Goal: Check status: Check status

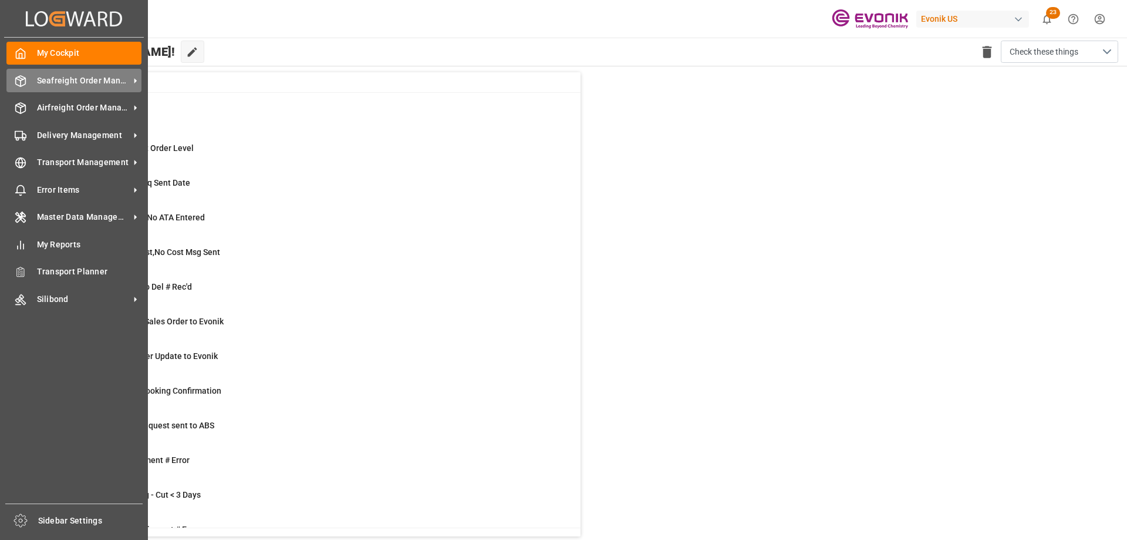
click at [82, 82] on span "Seafreight Order Management" at bounding box center [83, 81] width 93 height 12
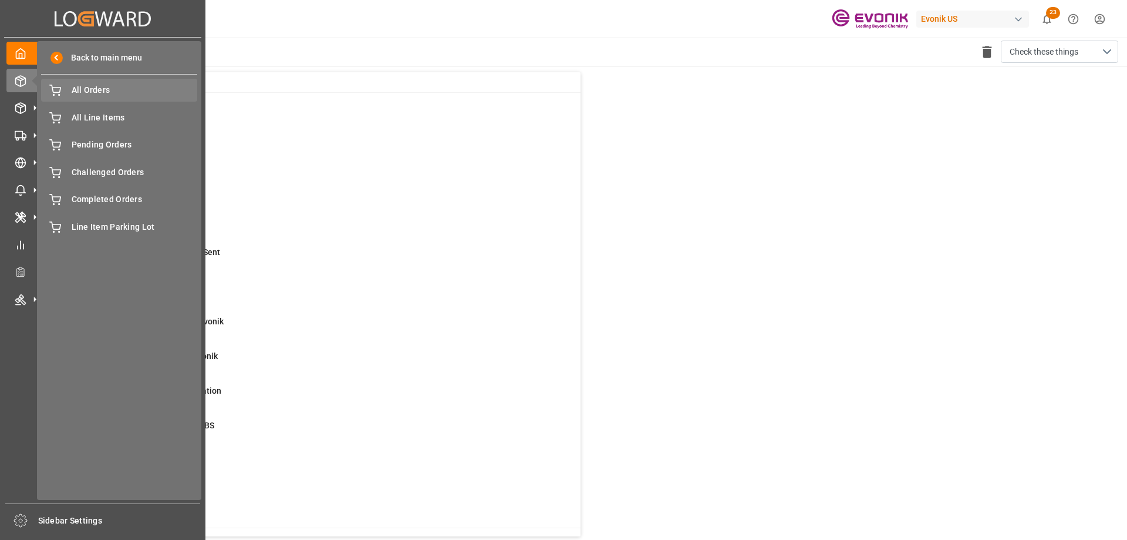
click at [102, 90] on span "All Orders" at bounding box center [135, 90] width 126 height 12
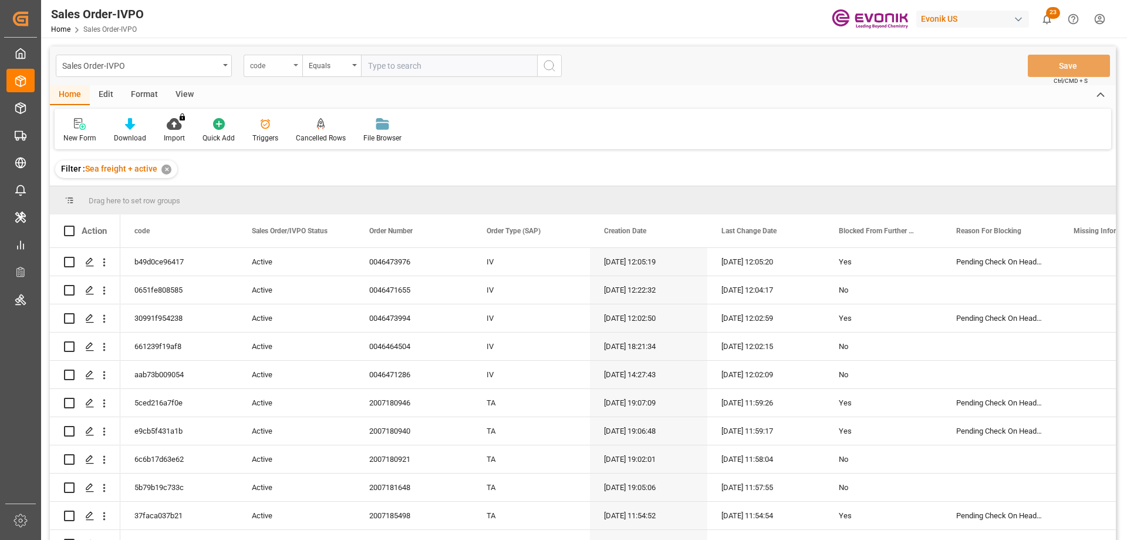
click at [271, 70] on div "code" at bounding box center [270, 65] width 40 height 14
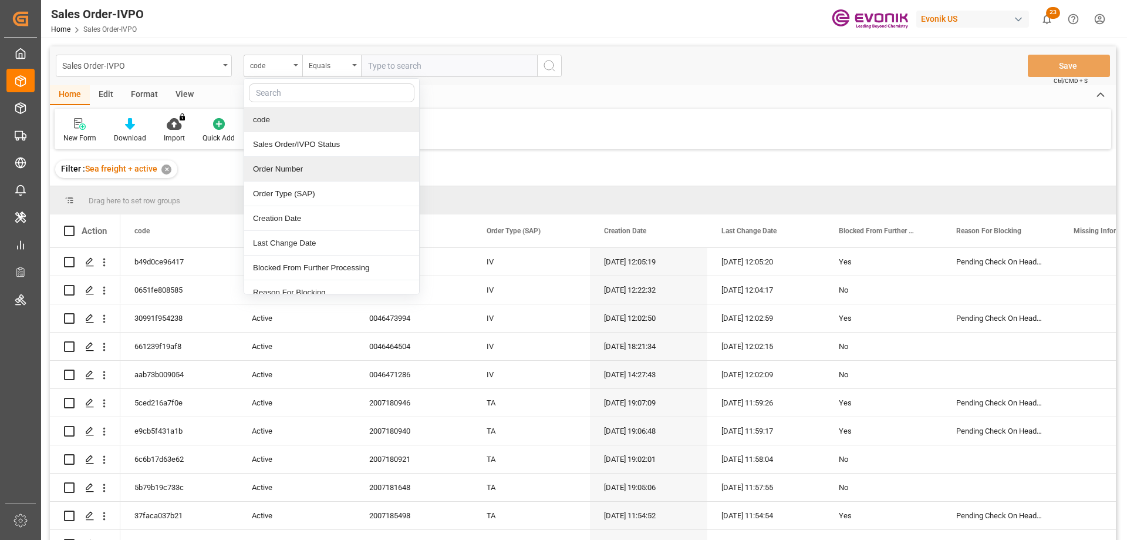
click at [284, 166] on div "Order Number" at bounding box center [331, 169] width 175 height 25
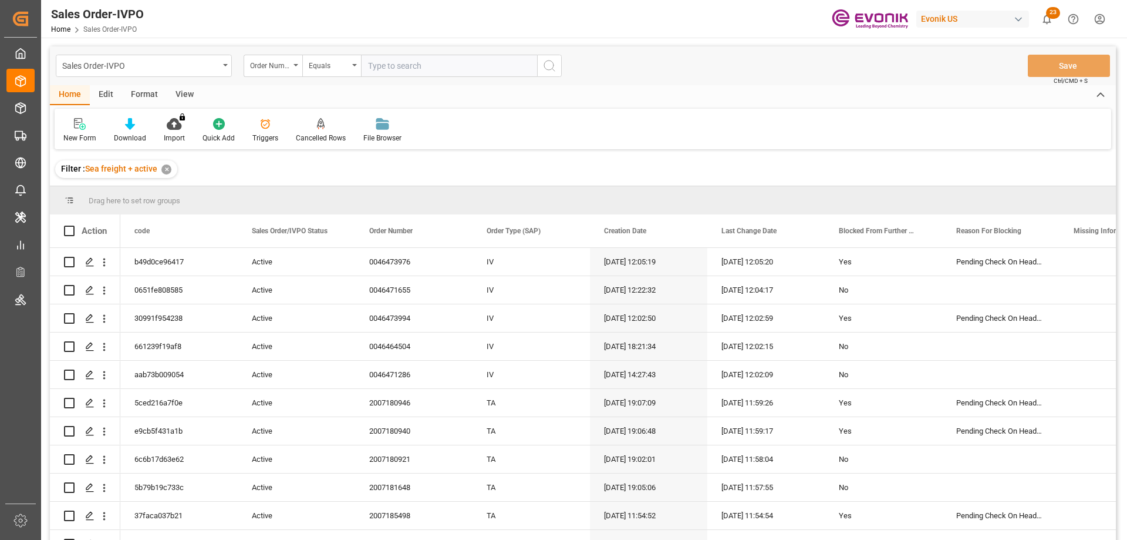
click at [393, 70] on input "text" at bounding box center [449, 66] width 176 height 22
paste input "2006820871"
type input "2006820871"
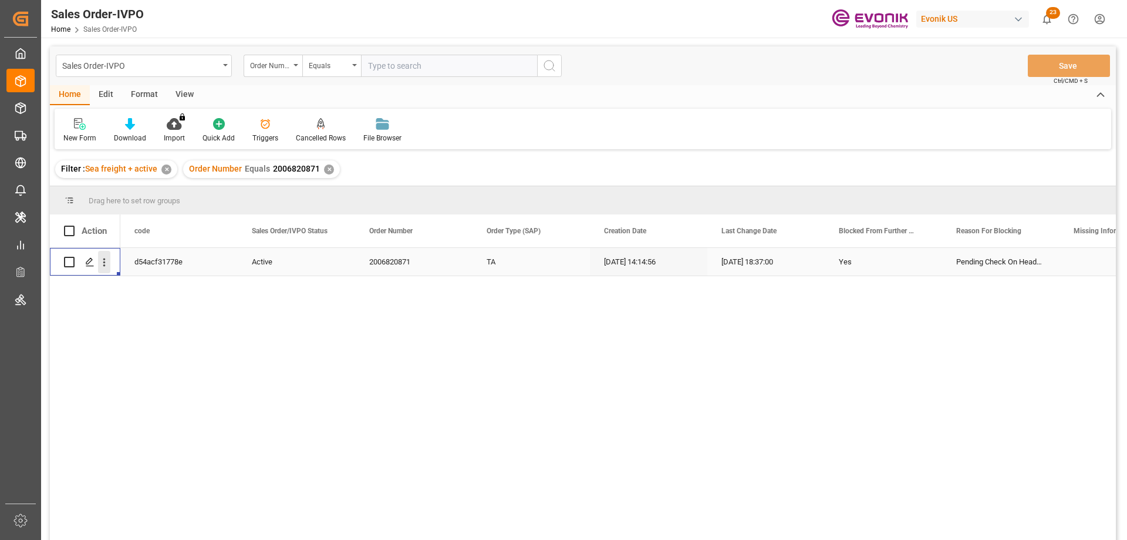
click at [108, 260] on icon "open menu" at bounding box center [104, 262] width 12 height 12
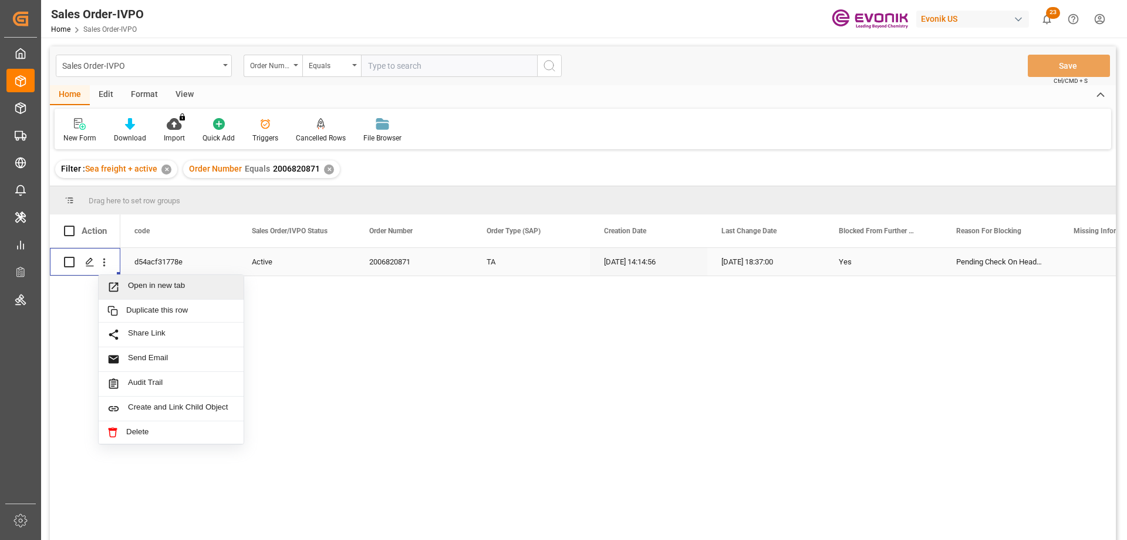
click at [135, 291] on span "Open in new tab" at bounding box center [181, 287] width 107 height 12
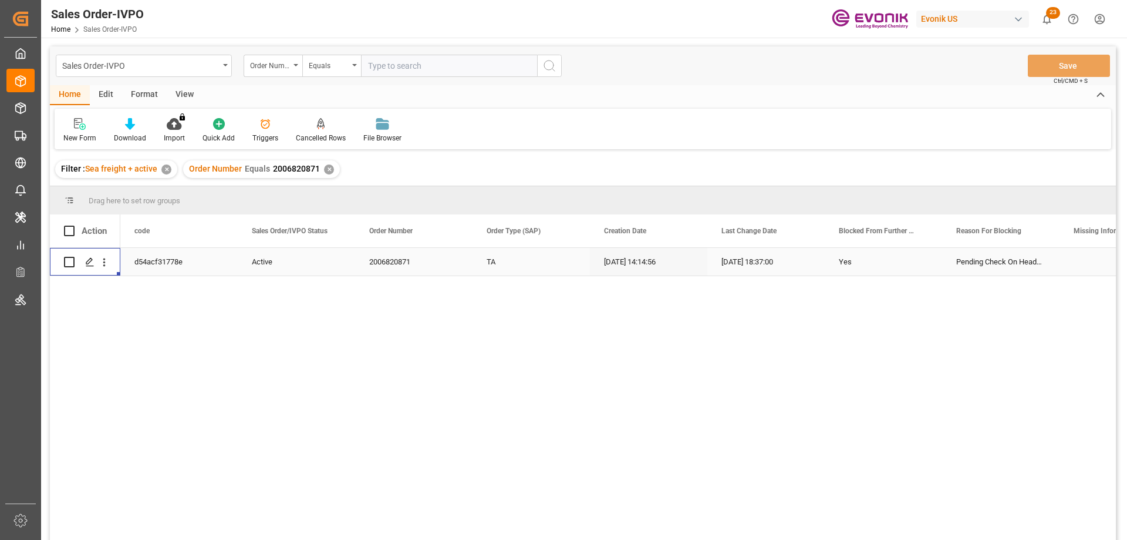
click at [437, 60] on input "text" at bounding box center [449, 66] width 176 height 22
paste input "2006820768"
type input "2006820768"
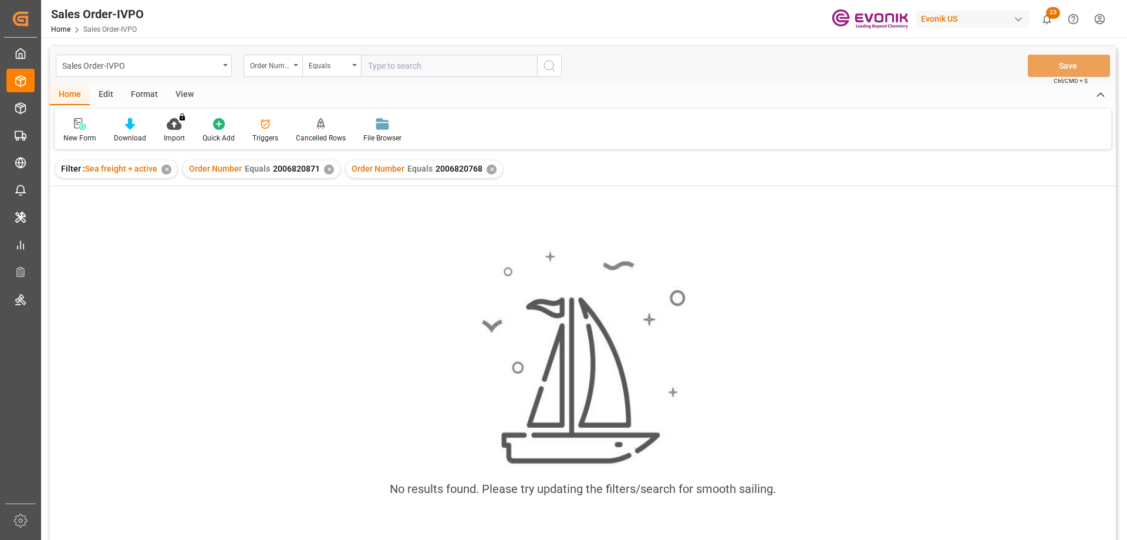
click at [328, 169] on div "✕" at bounding box center [329, 169] width 10 height 10
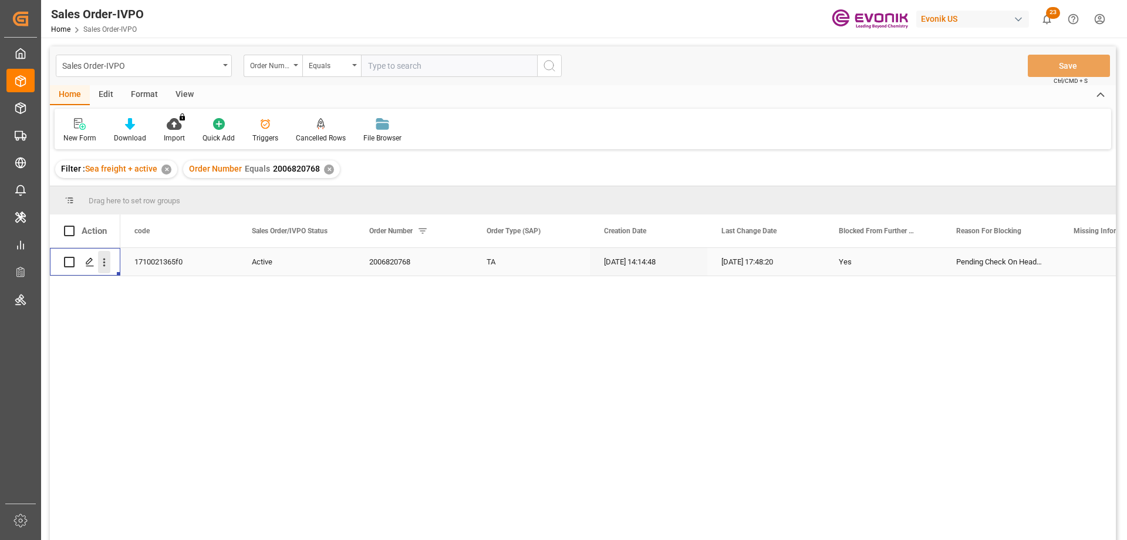
click at [106, 260] on icon "open menu" at bounding box center [104, 262] width 12 height 12
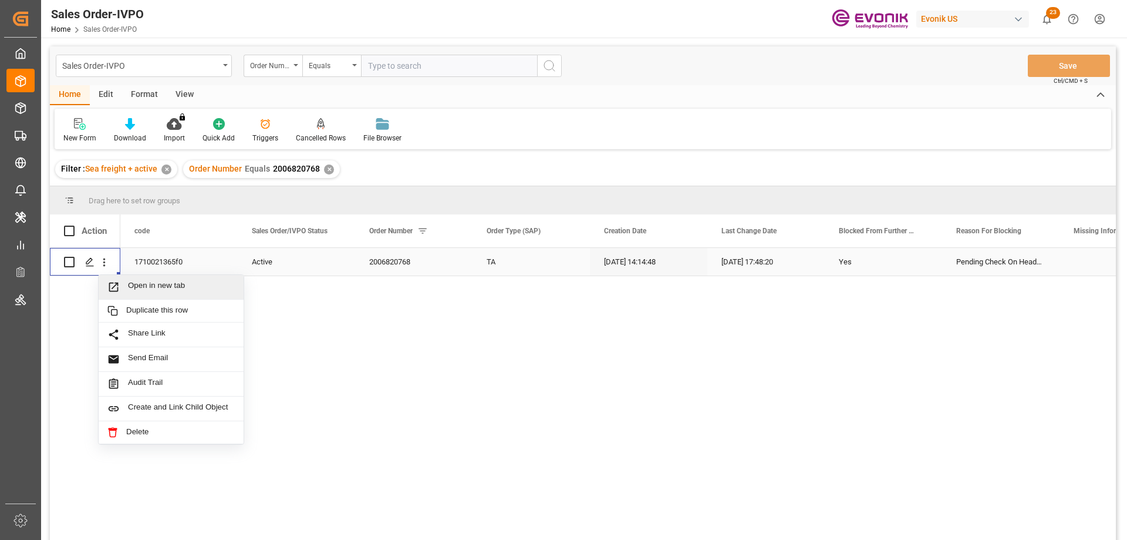
click at [157, 285] on span "Open in new tab" at bounding box center [181, 287] width 107 height 12
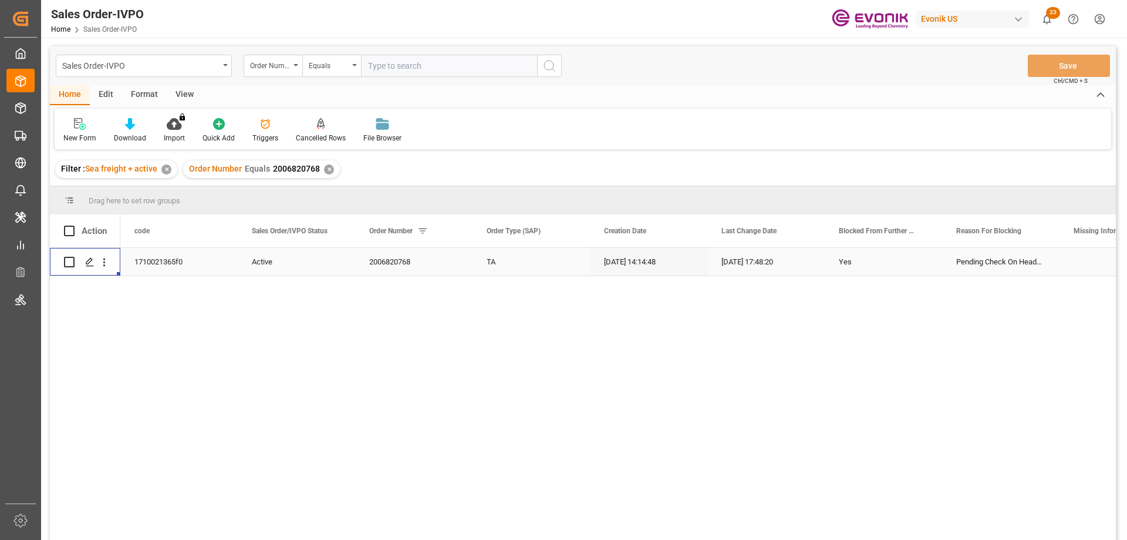
click at [385, 59] on input "text" at bounding box center [449, 66] width 176 height 22
paste input "2006812129"
type input "2006812129"
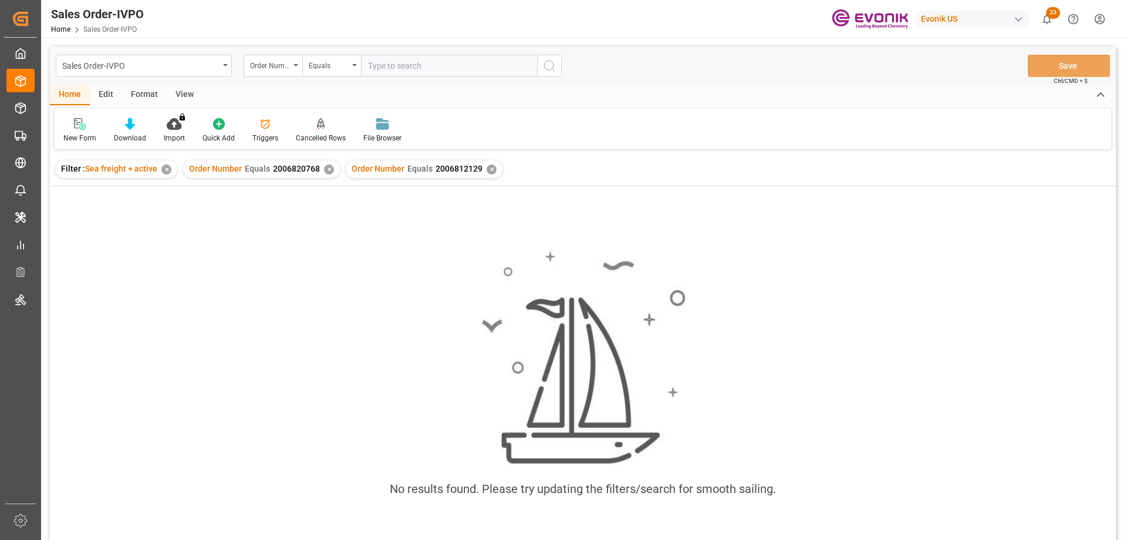
click at [326, 170] on div "✕" at bounding box center [329, 169] width 10 height 10
click at [164, 166] on div "✕" at bounding box center [166, 169] width 10 height 10
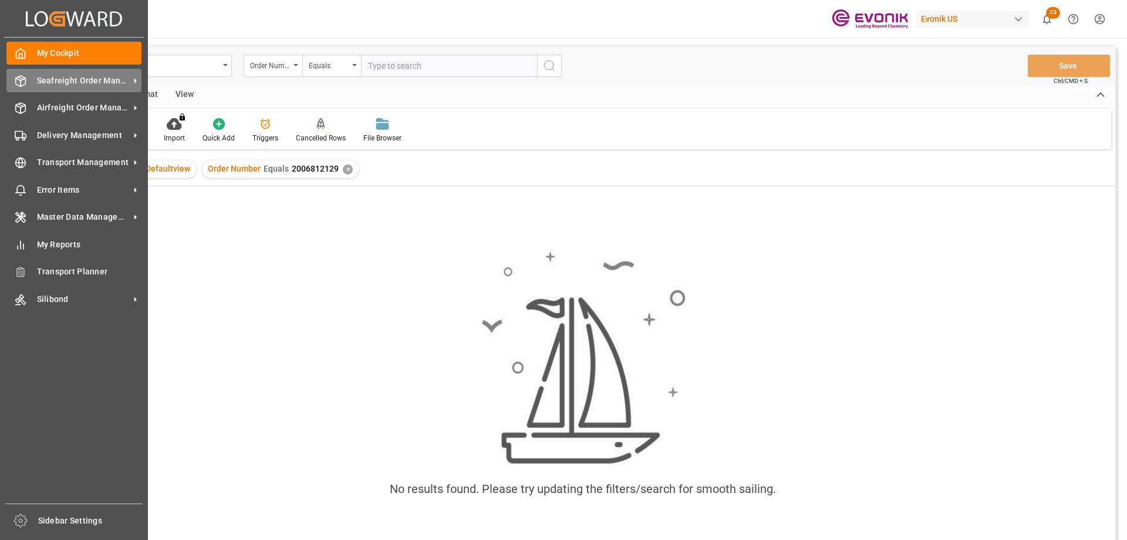
click at [77, 83] on span "Seafreight Order Management" at bounding box center [83, 81] width 93 height 12
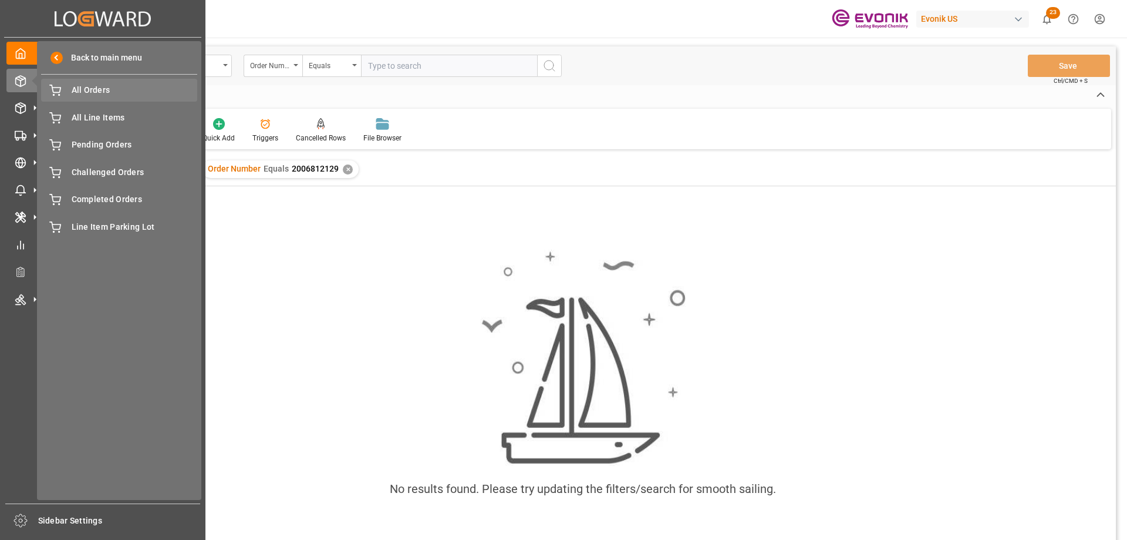
click at [99, 92] on span "All Orders" at bounding box center [135, 90] width 126 height 12
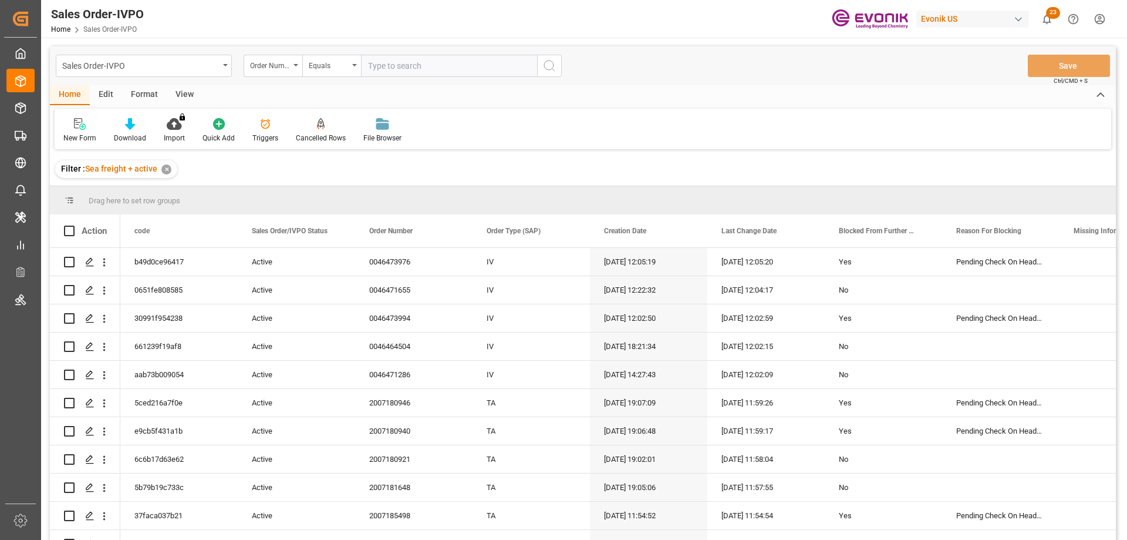
click at [398, 66] on input "text" at bounding box center [449, 66] width 176 height 22
paste input "2006812129"
type input "2006812129"
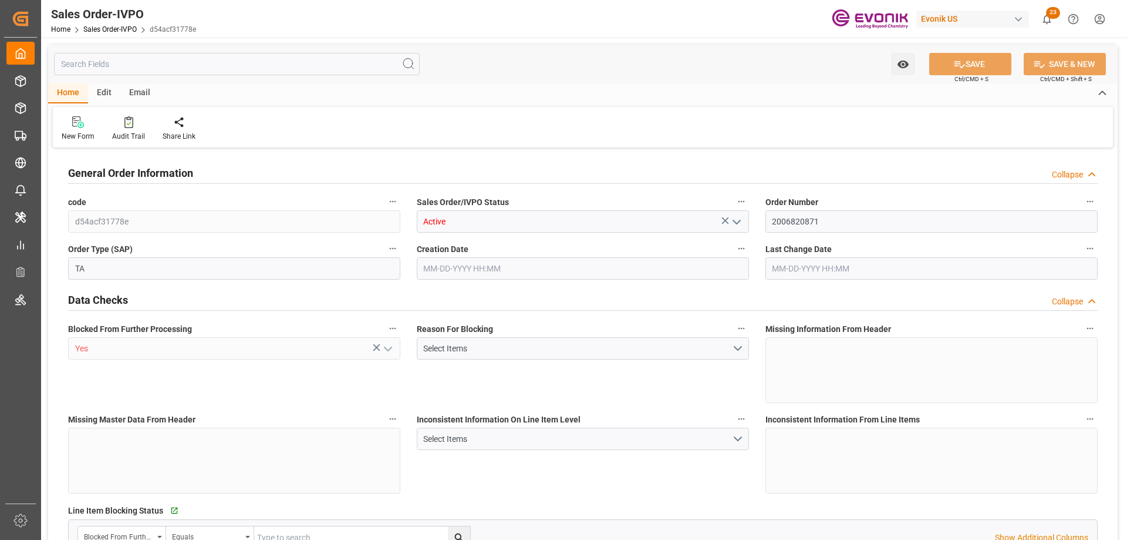
type input "INCCU"
type input "0"
type input "1"
type input "2"
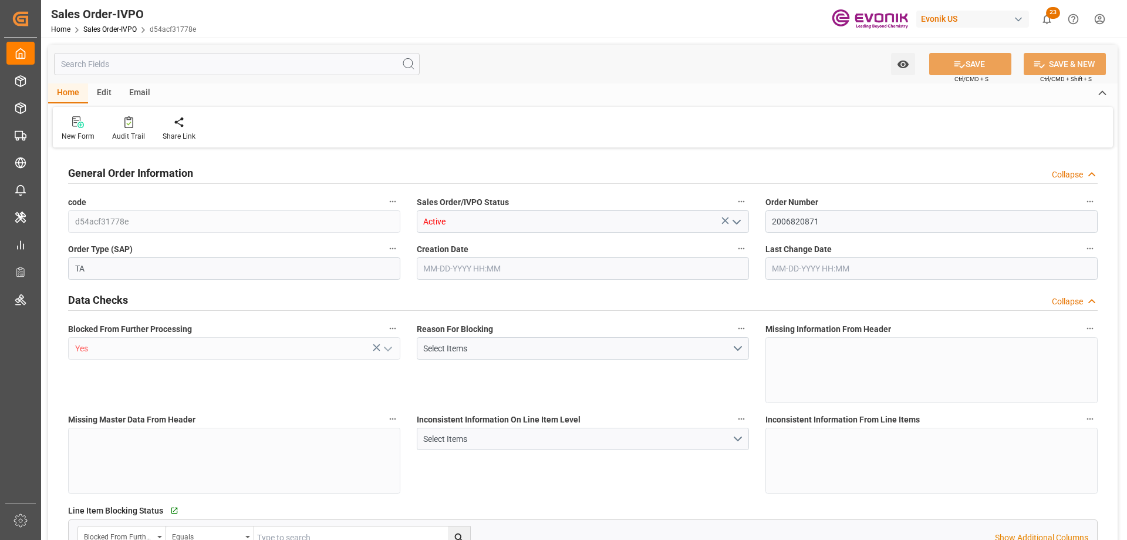
type input "14224.481"
type input "62.9152"
type input "19000"
type input "60"
type input "09-04-2025 14:14"
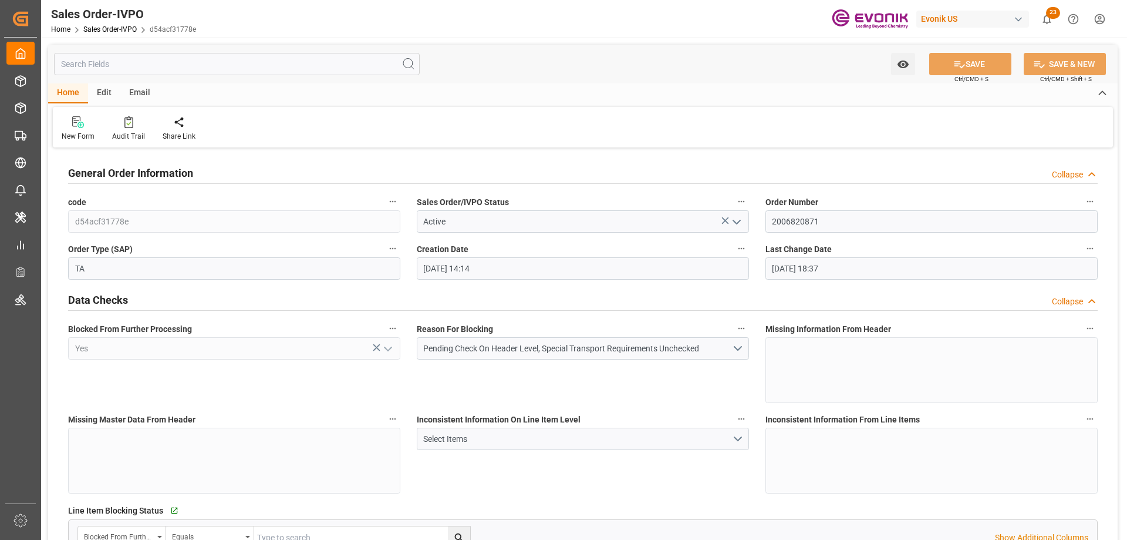
type input "09-17-2025 18:37"
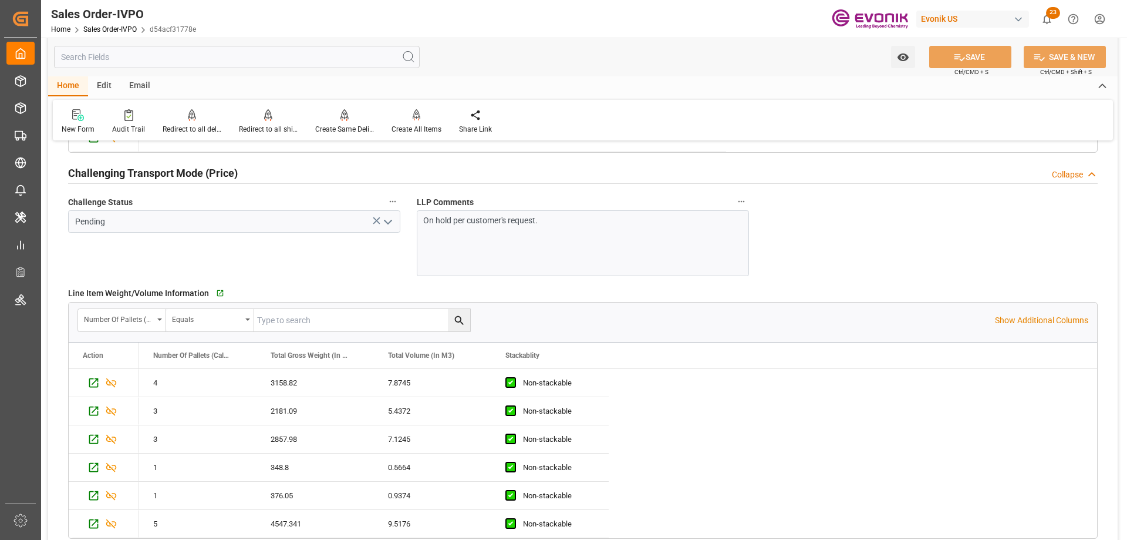
scroll to position [2290, 0]
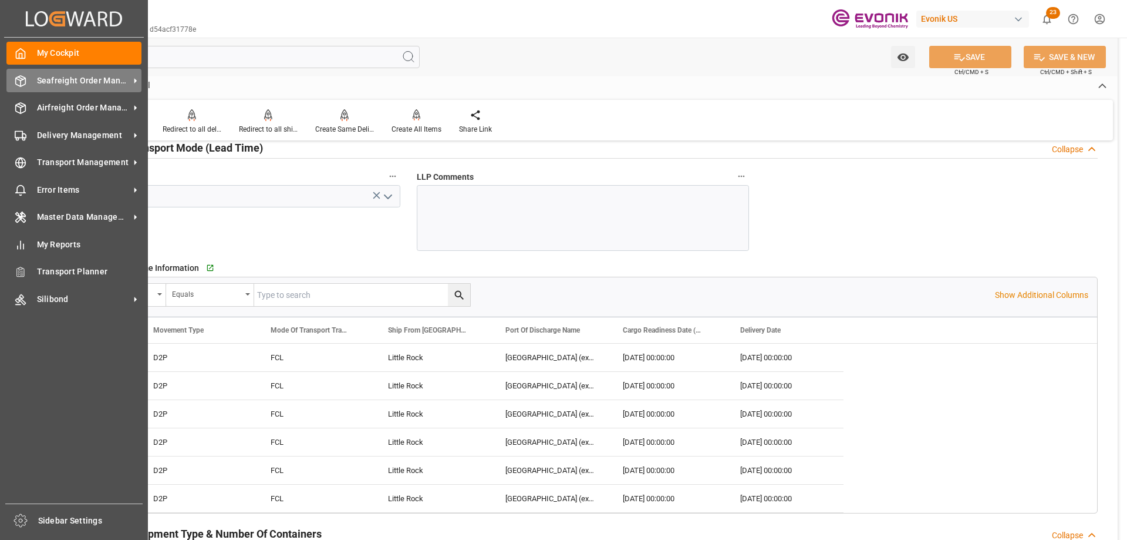
click at [82, 86] on span "Seafreight Order Management" at bounding box center [83, 81] width 93 height 12
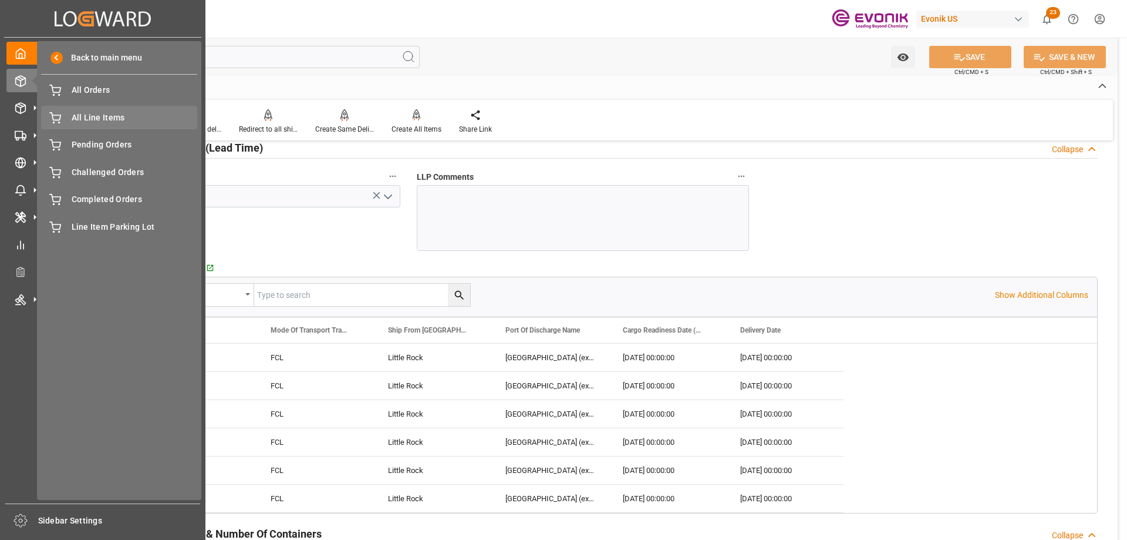
click at [99, 112] on span "All Line Items" at bounding box center [135, 118] width 126 height 12
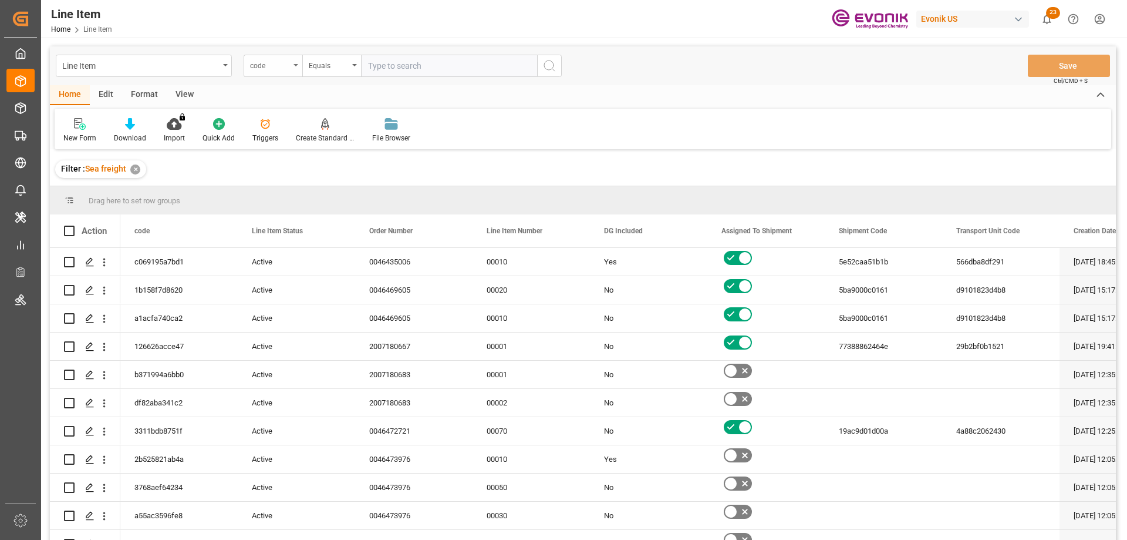
click at [259, 68] on div "code" at bounding box center [270, 65] width 40 height 14
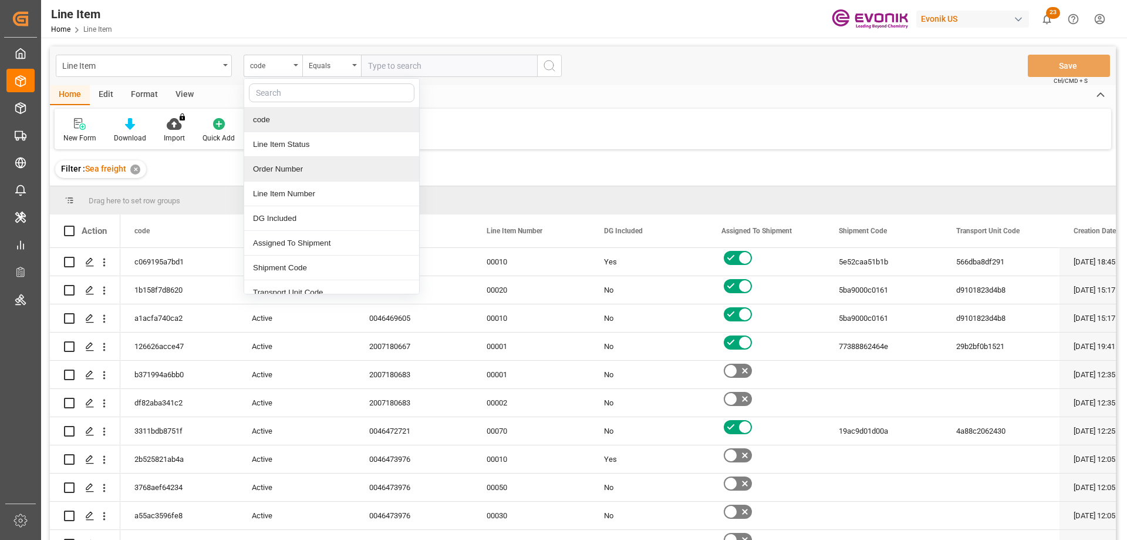
click at [287, 167] on div "Order Number" at bounding box center [331, 169] width 175 height 25
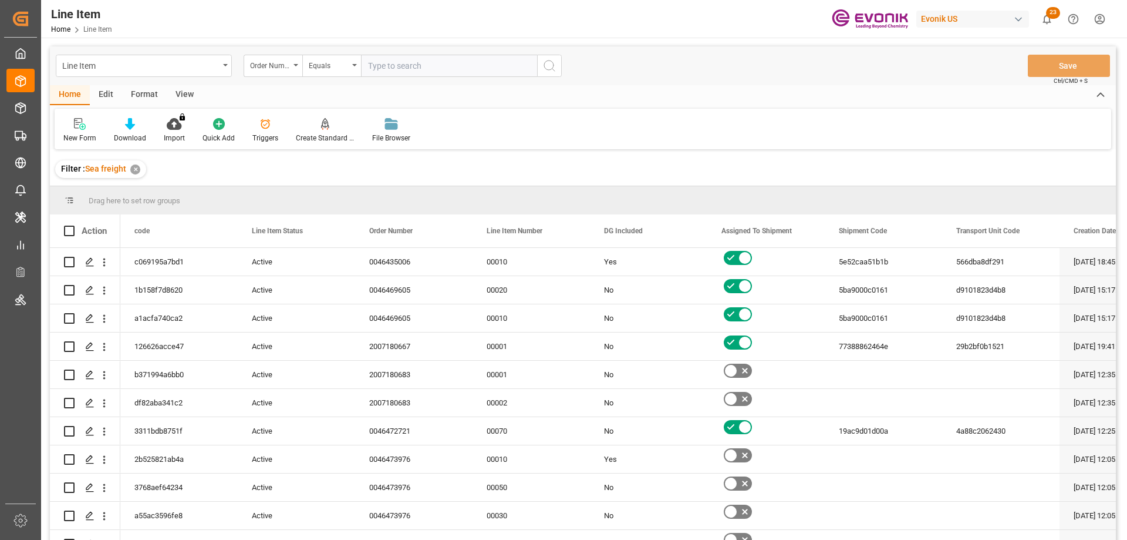
click at [428, 69] on input "text" at bounding box center [449, 66] width 176 height 22
click at [179, 92] on div "View" at bounding box center [185, 95] width 36 height 20
click at [138, 125] on icon at bounding box center [133, 124] width 12 height 12
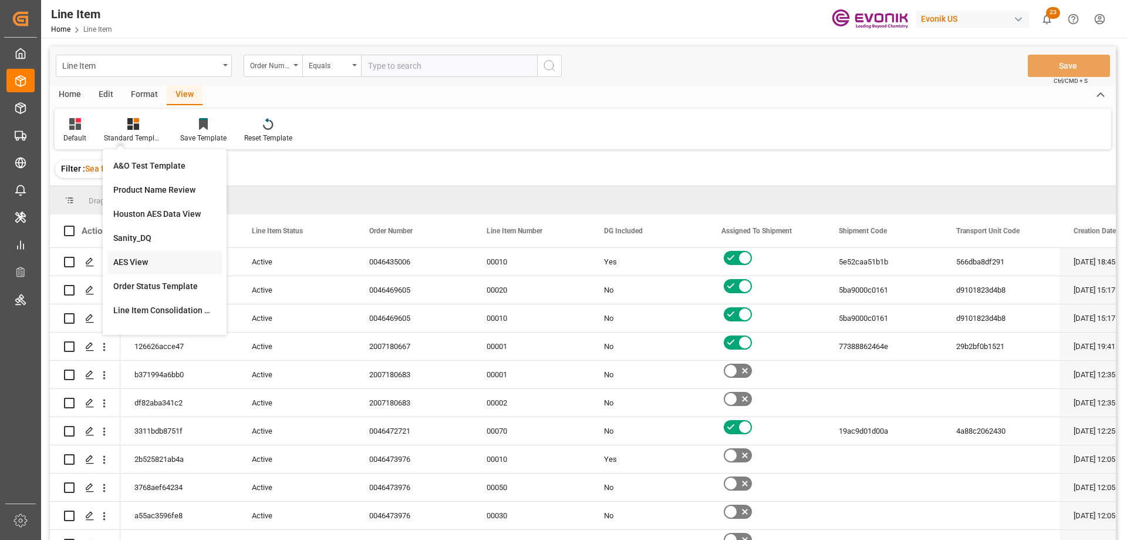
click at [137, 252] on div "AES View" at bounding box center [164, 262] width 115 height 24
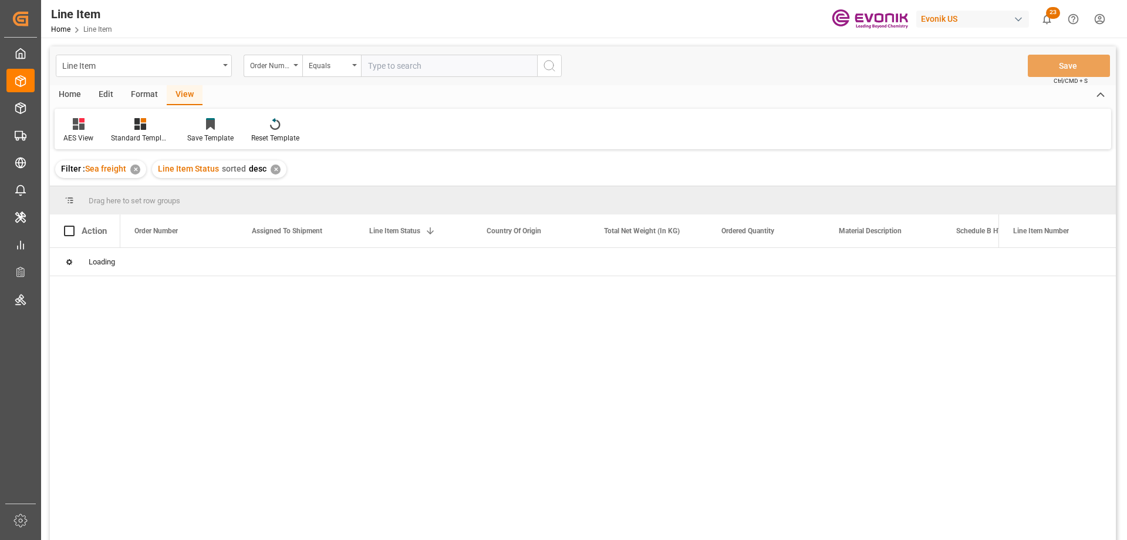
click at [405, 65] on input "text" at bounding box center [449, 66] width 176 height 22
paste input "0046467175"
type input "0046467175"
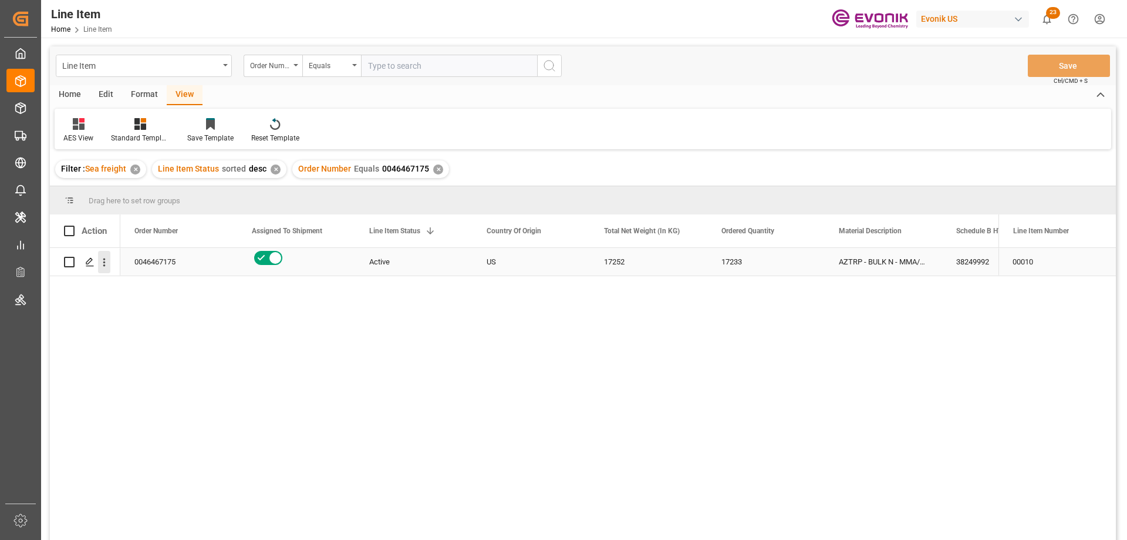
click at [104, 263] on icon "open menu" at bounding box center [104, 262] width 2 height 8
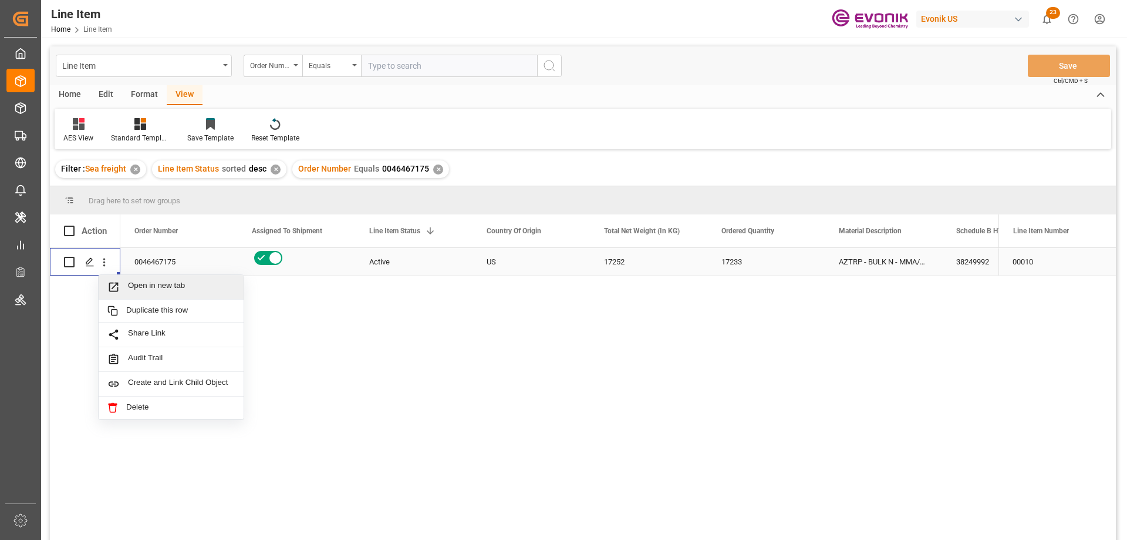
click at [135, 280] on div "Open in new tab" at bounding box center [171, 287] width 145 height 25
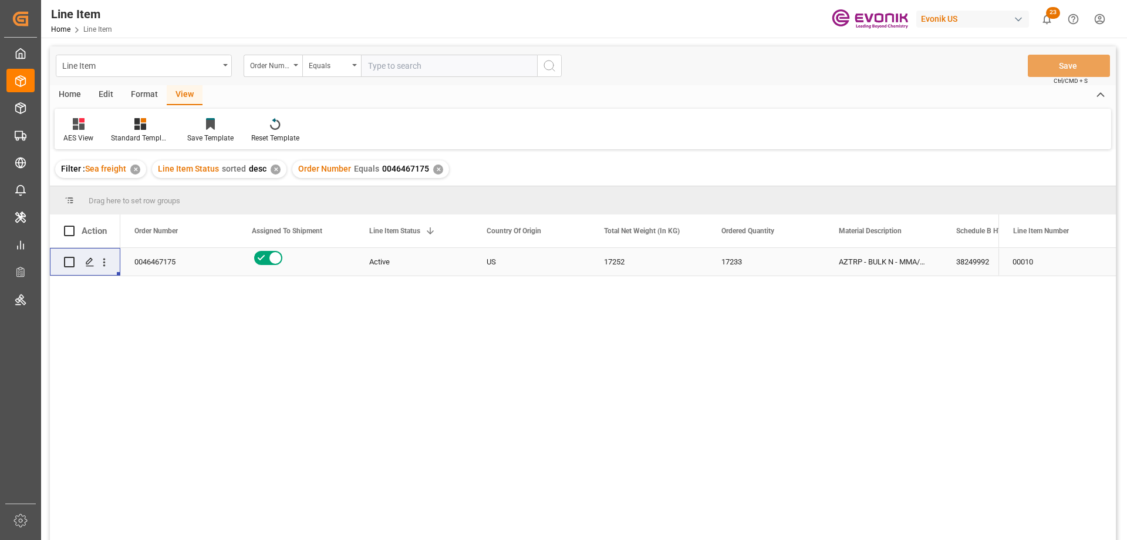
click at [463, 67] on input "text" at bounding box center [449, 66] width 176 height 22
paste input "0046455202"
type input "0046455202"
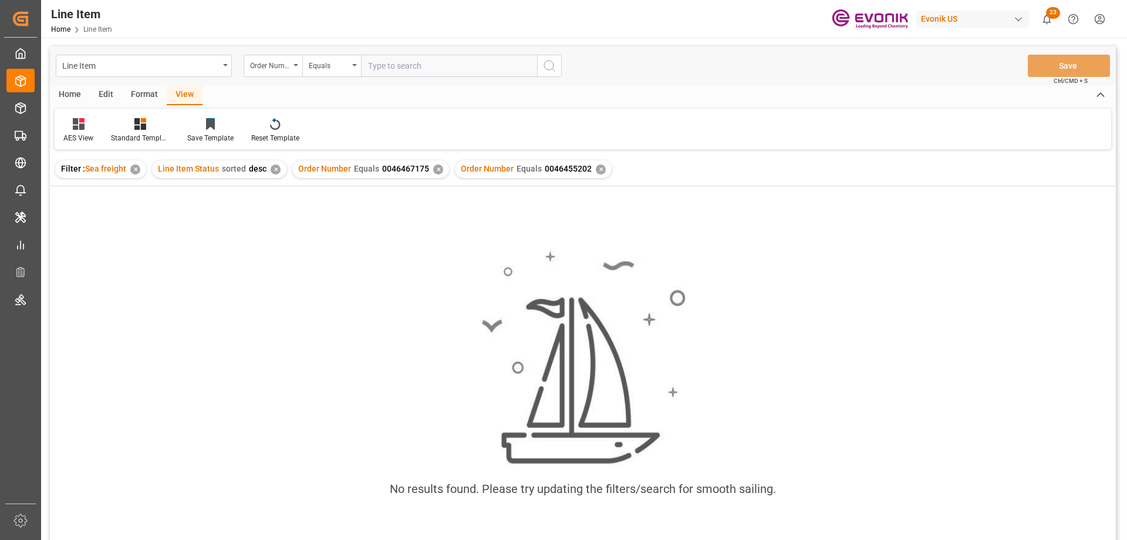
click at [433, 168] on div "✕" at bounding box center [438, 169] width 10 height 10
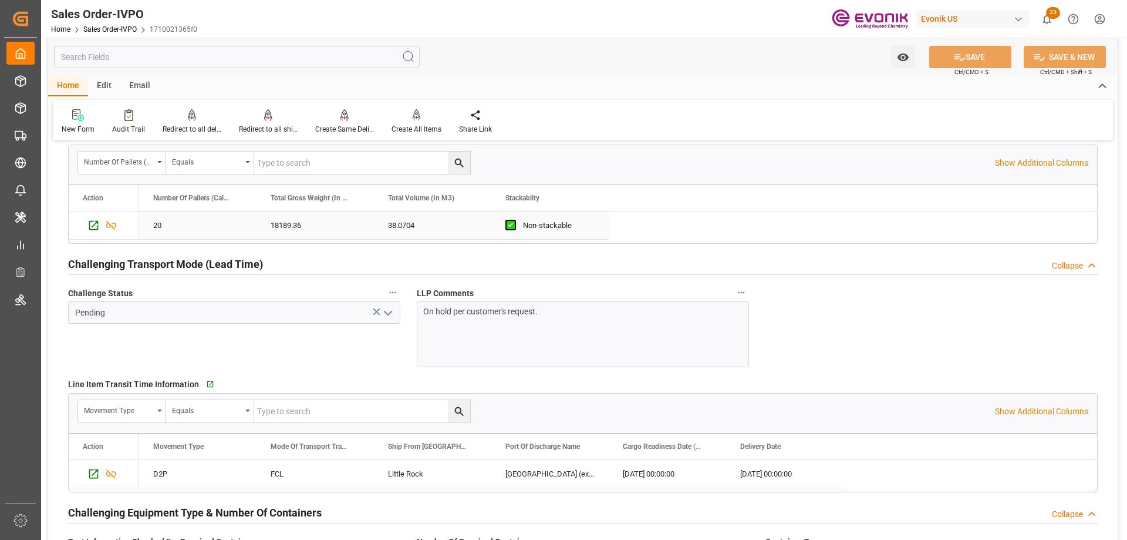
scroll to position [1879, 0]
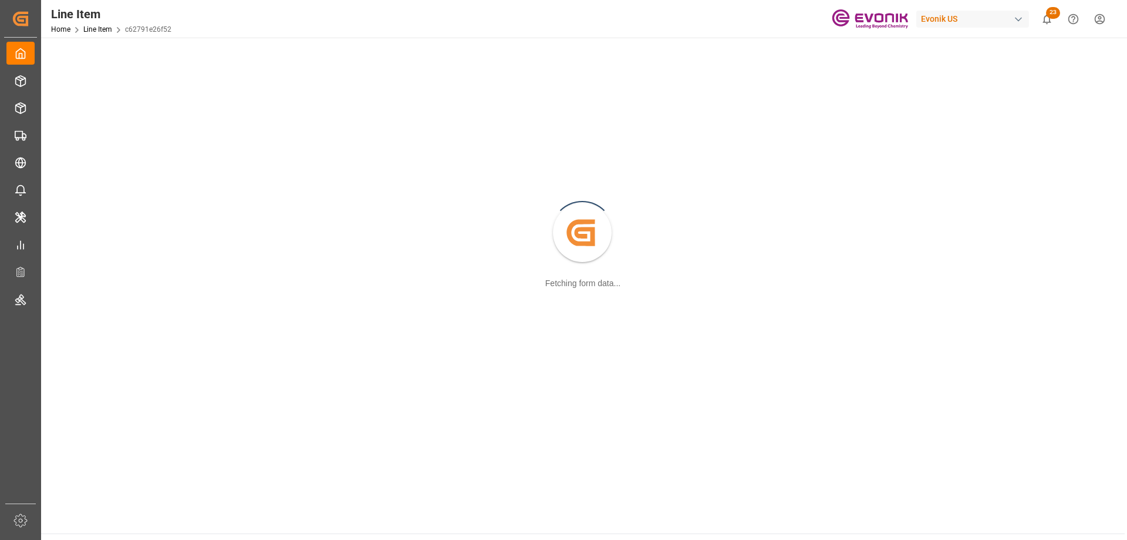
click at [518, 15] on div "Line Item Home Line Item c62791e26f52 Evonik US 23 Notifications Only show unre…" at bounding box center [580, 19] width 1095 height 38
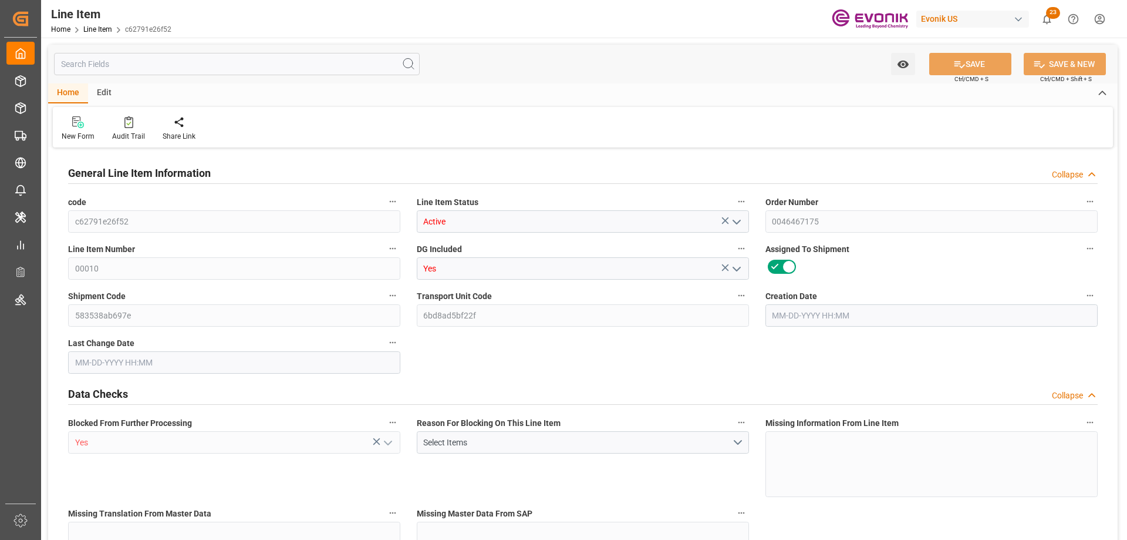
type input "0"
type input "17252"
type input "0"
type input "17233"
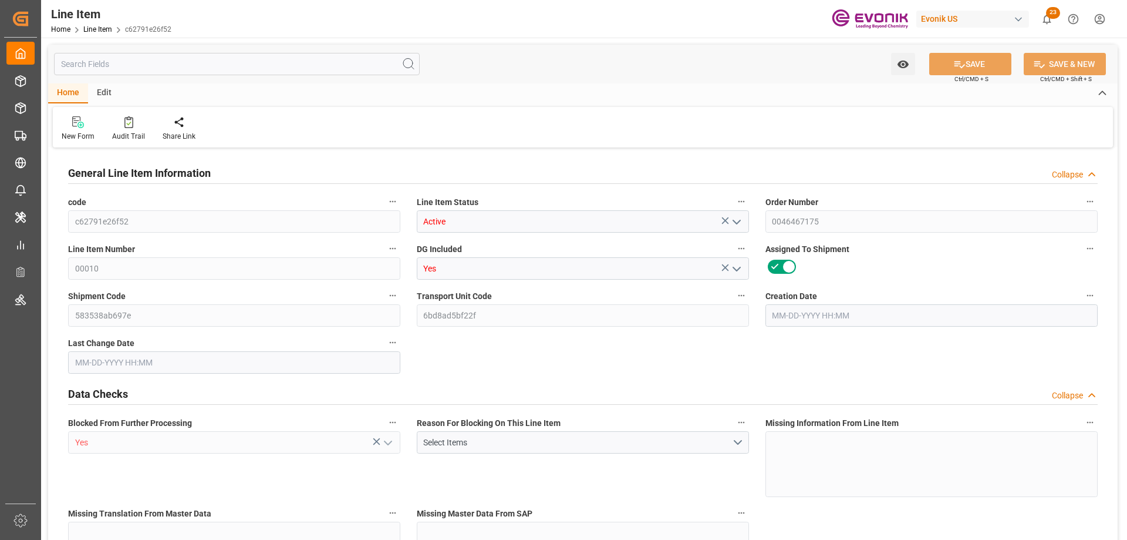
type input "3964.39"
type input "17233"
type input "38000"
type input "17252"
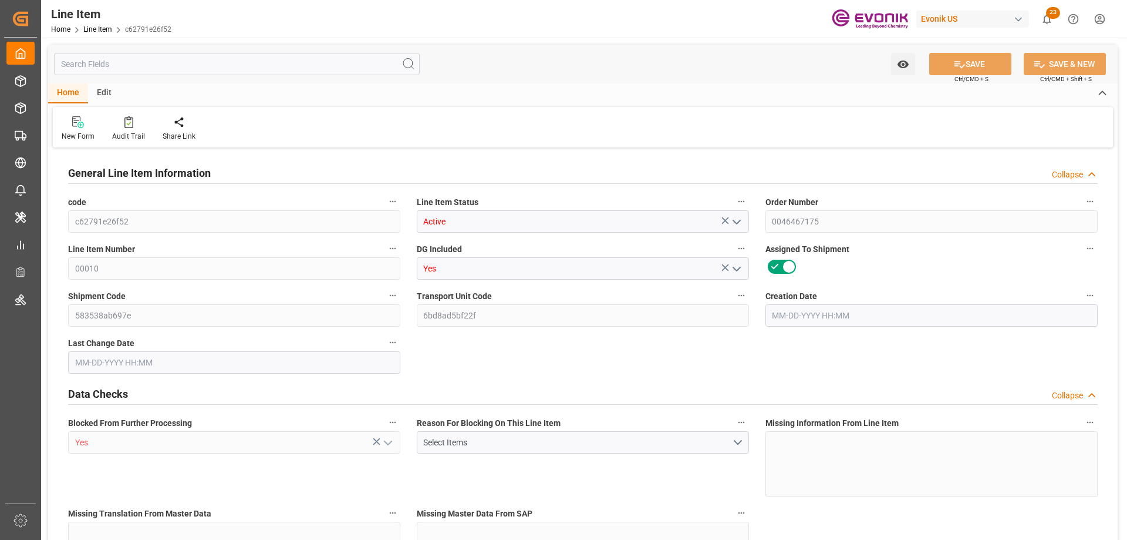
type input "17252"
type input "0"
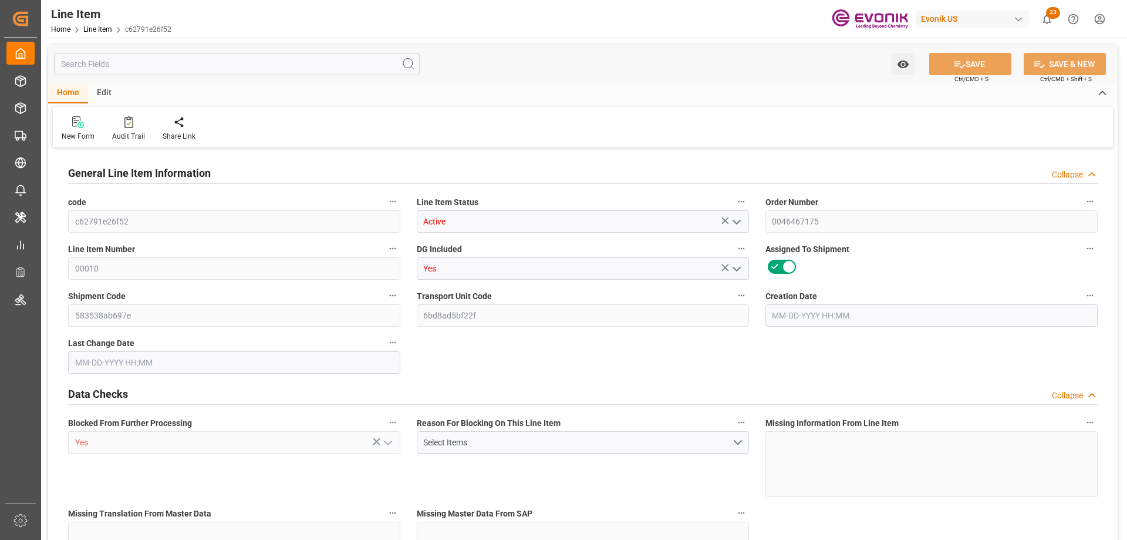
type input "0"
type input "08-06-2025 17:24"
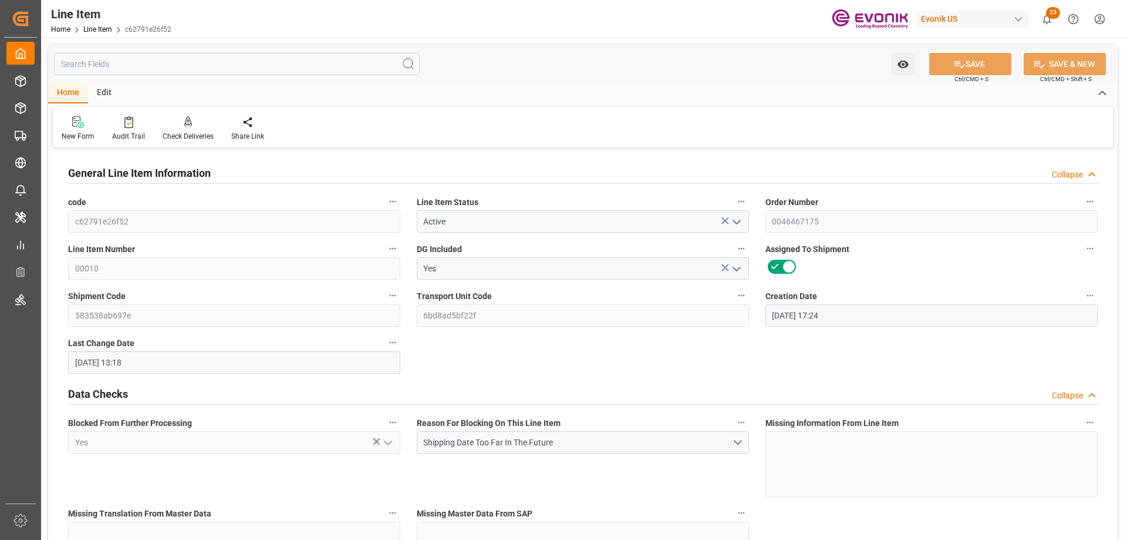
type input "09-10-2025 13:18"
type input "12-15-2025"
type input "10-31-2025"
type input "10-26-2025"
click at [271, 64] on input "text" at bounding box center [237, 64] width 366 height 22
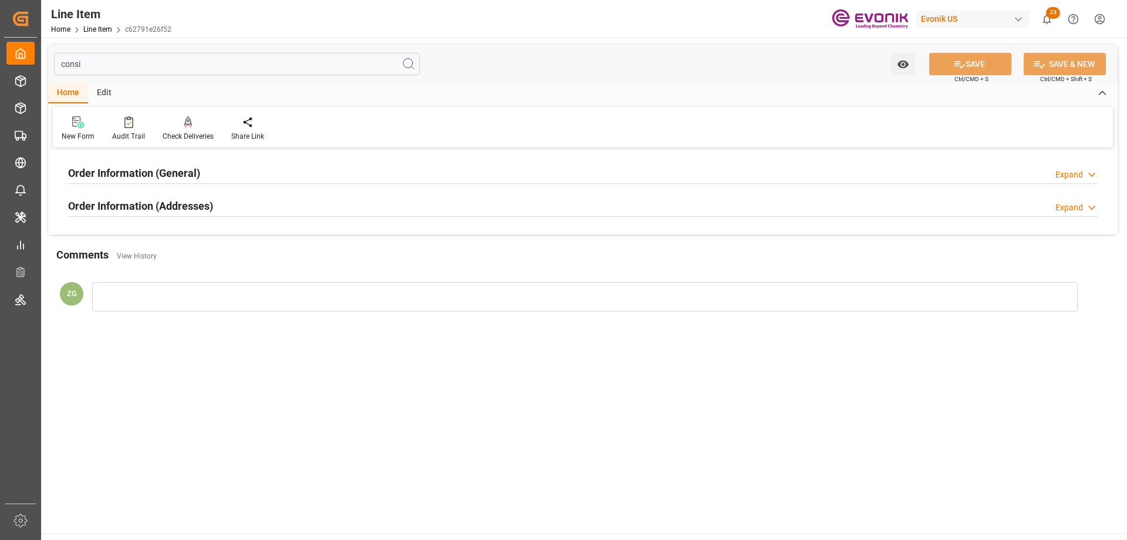
type input "consi"
click at [177, 214] on h2 "Order Information (Addresses)" at bounding box center [140, 206] width 145 height 16
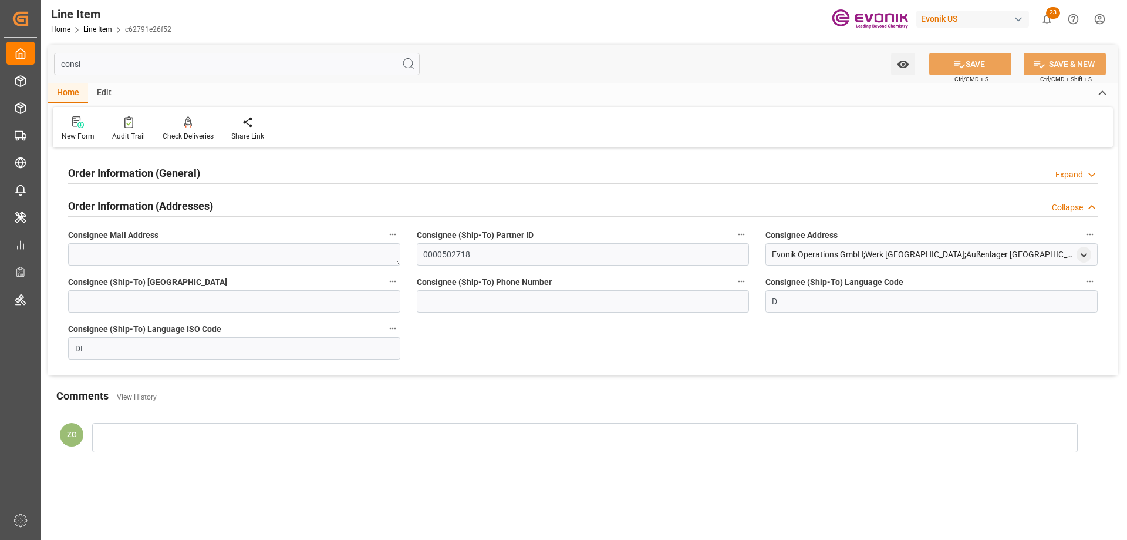
click at [177, 177] on h2 "Order Information (General)" at bounding box center [134, 173] width 132 height 16
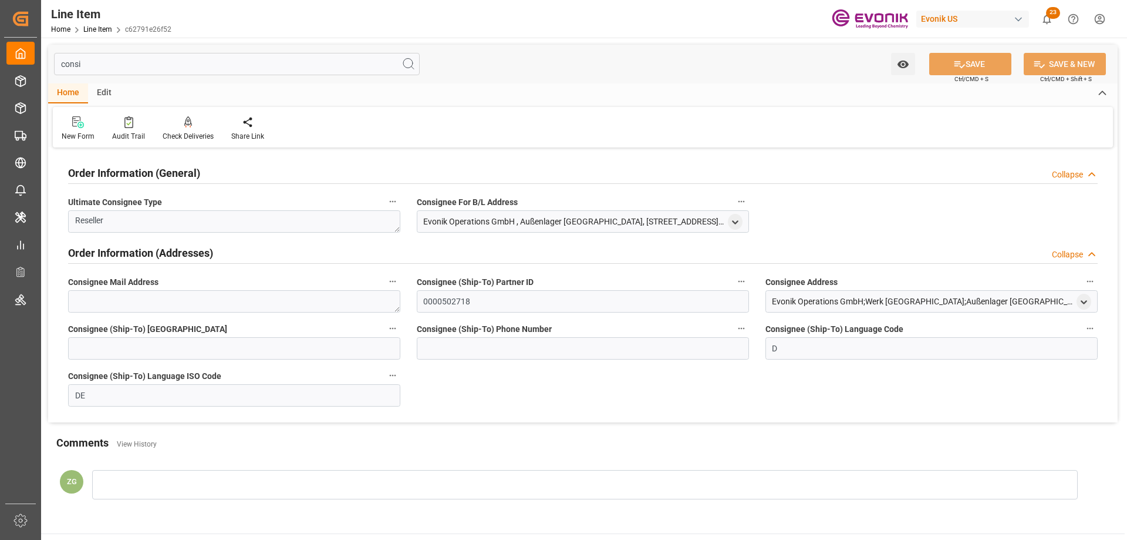
click at [743, 222] on div "Evonik Operations GmbH , Außenlager Rhenania, Am Rhein 59 , Worms , Germany - 6…" at bounding box center [583, 221] width 332 height 22
click at [742, 222] on div "open menu" at bounding box center [735, 222] width 15 height 16
click at [739, 221] on icon "open menu" at bounding box center [735, 222] width 10 height 10
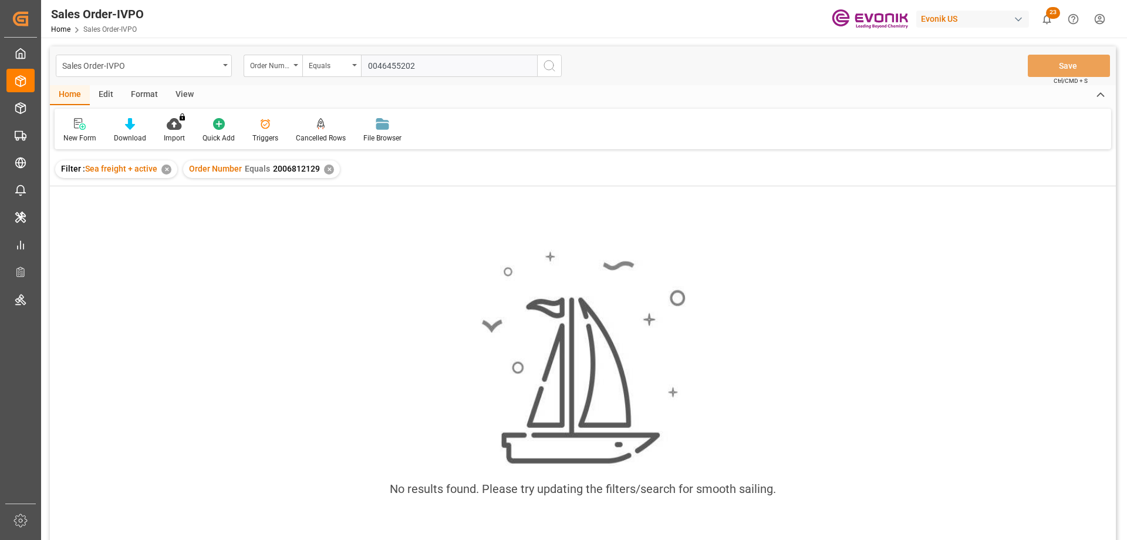
type input "0046455202"
click at [331, 170] on div "✕" at bounding box center [329, 169] width 10 height 10
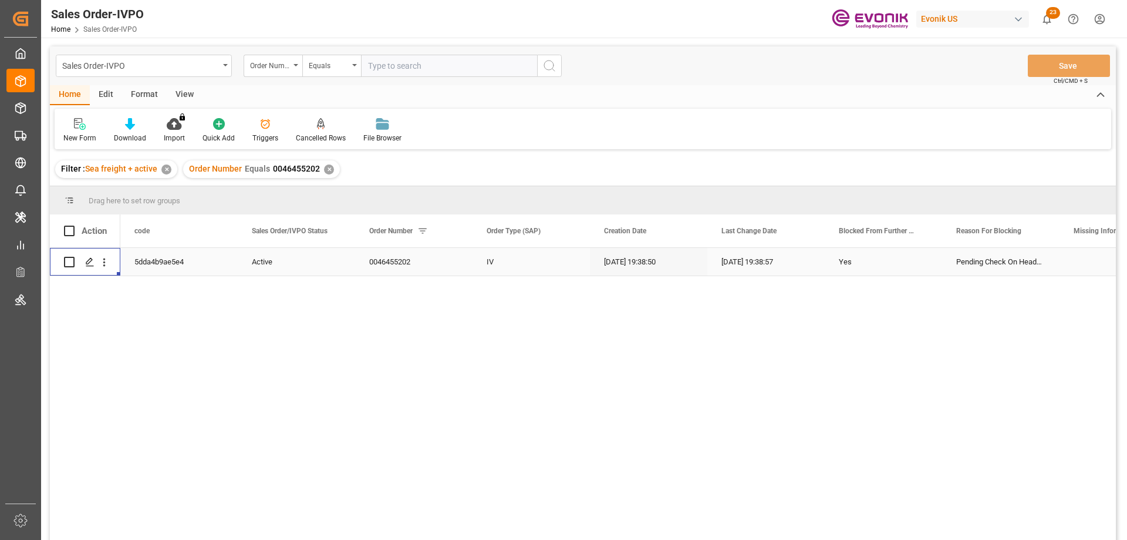
click at [105, 260] on icon "open menu" at bounding box center [104, 262] width 2 height 8
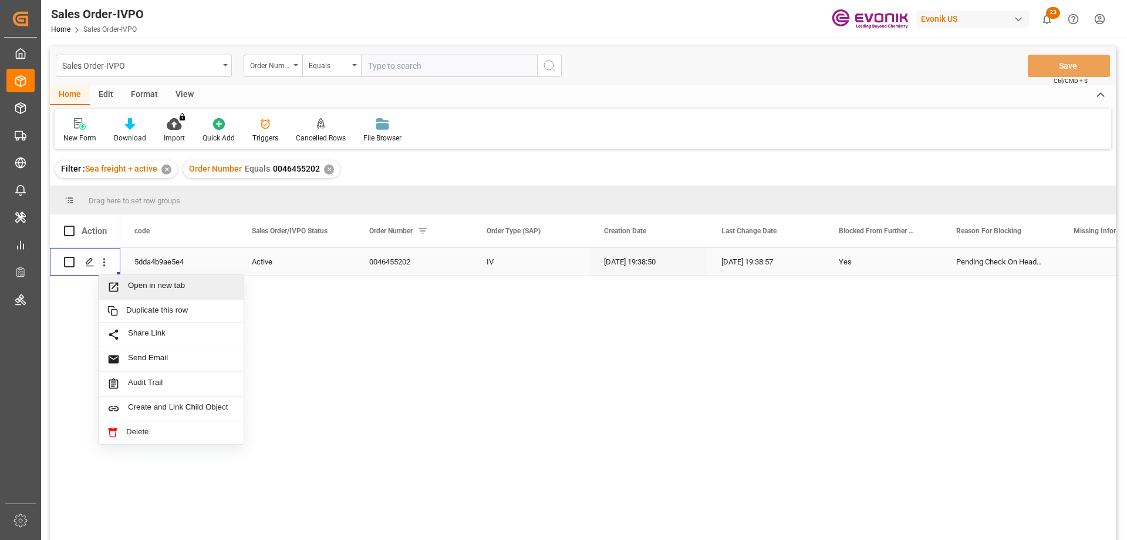
click at [169, 291] on span "Open in new tab" at bounding box center [181, 287] width 107 height 12
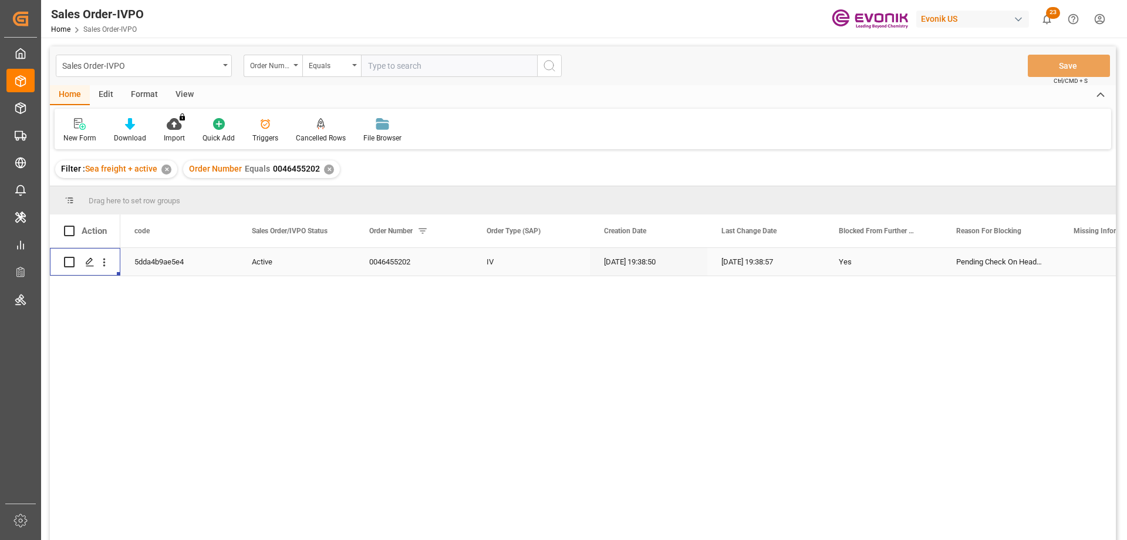
click at [393, 74] on input "text" at bounding box center [449, 66] width 176 height 22
paste input "2007079660"
type input "2007079660"
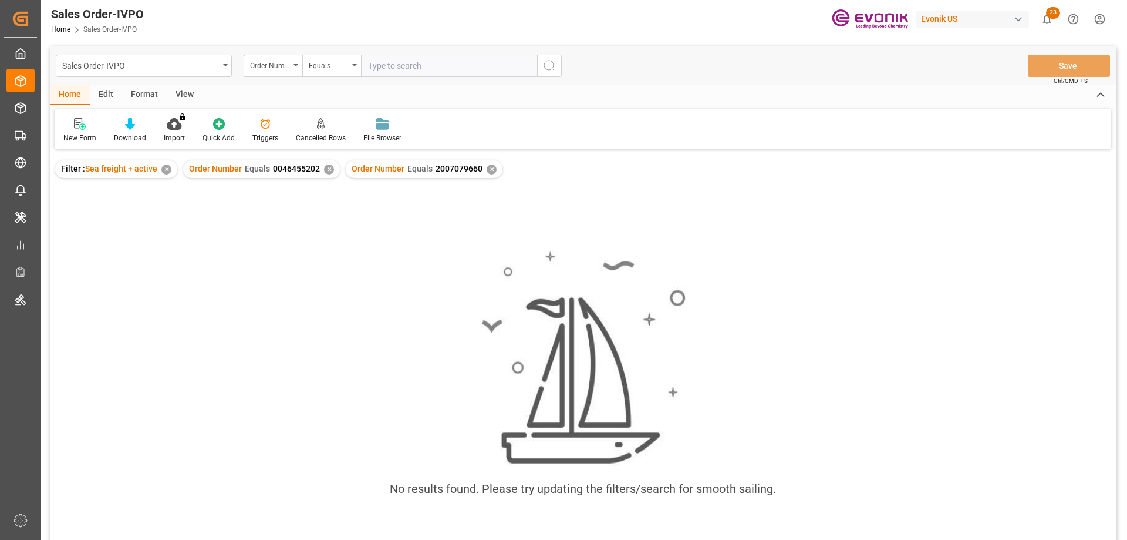
click at [331, 169] on div "✕" at bounding box center [329, 169] width 10 height 10
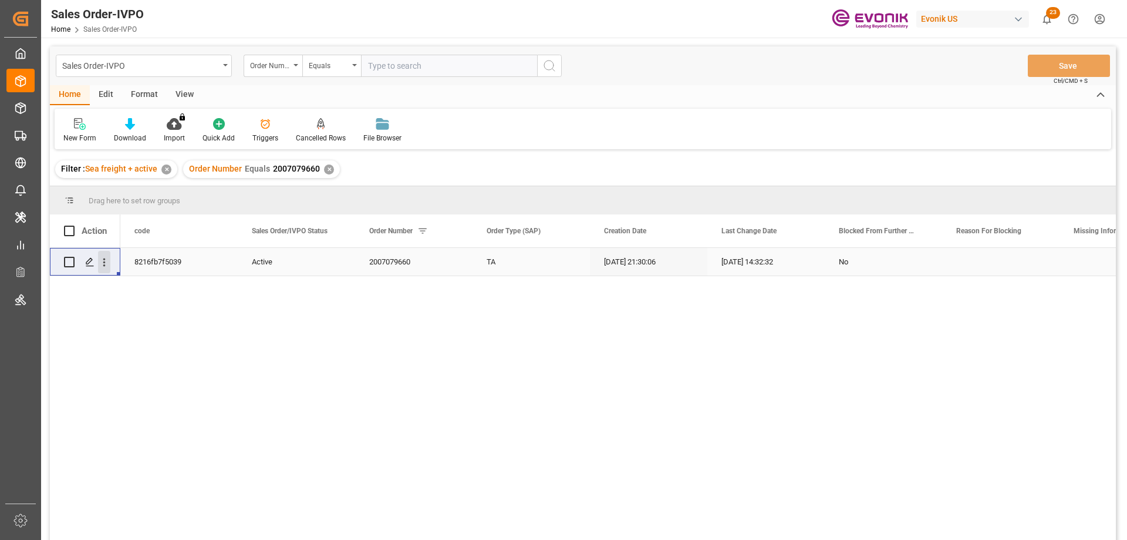
click at [107, 259] on icon "open menu" at bounding box center [104, 262] width 12 height 12
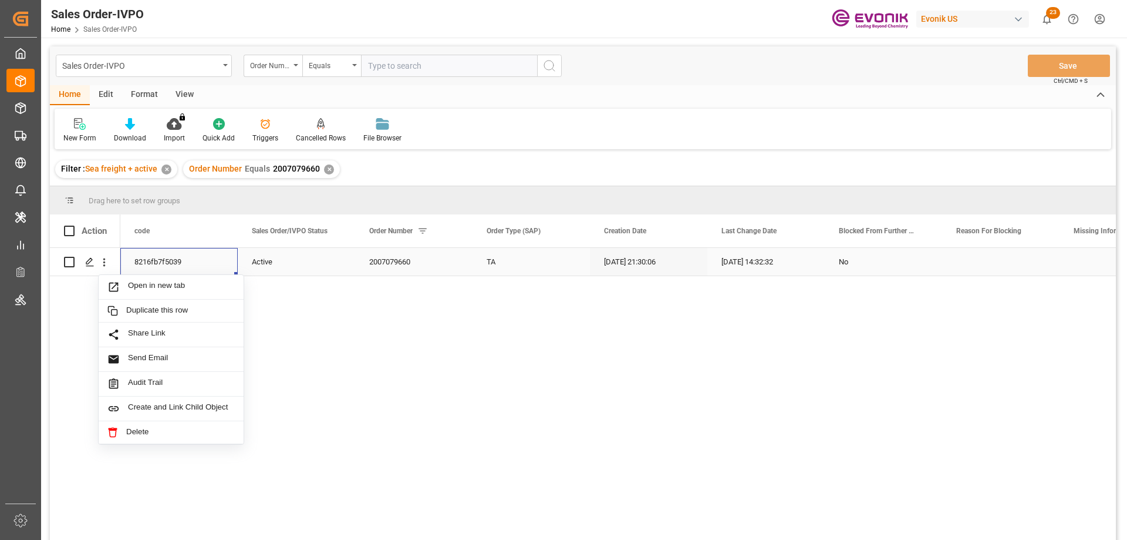
drag, startPoint x: 137, startPoint y: 271, endPoint x: 153, endPoint y: 289, distance: 24.1
click at [139, 272] on div "8216fb7f5039" at bounding box center [178, 262] width 117 height 28
click at [106, 260] on icon "open menu" at bounding box center [104, 262] width 12 height 12
click at [147, 281] on span "Open in new tab" at bounding box center [181, 287] width 107 height 12
click at [388, 48] on div "Sales Order-IVPO Order Number Equals Save Ctrl/CMD + S" at bounding box center [583, 65] width 1066 height 39
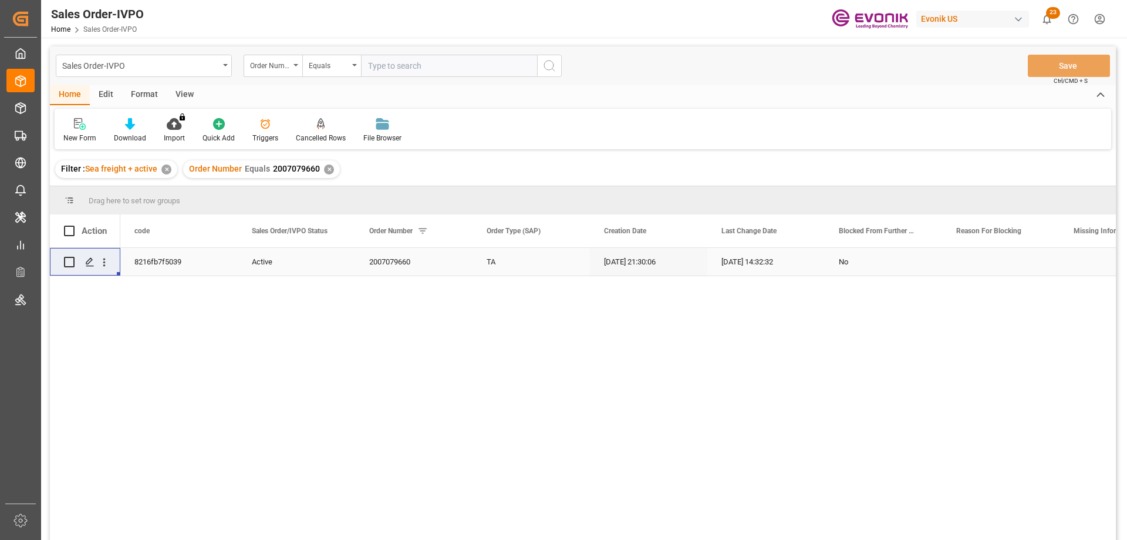
click at [393, 62] on input "text" at bounding box center [449, 66] width 176 height 22
click at [103, 262] on icon "open menu" at bounding box center [104, 262] width 2 height 8
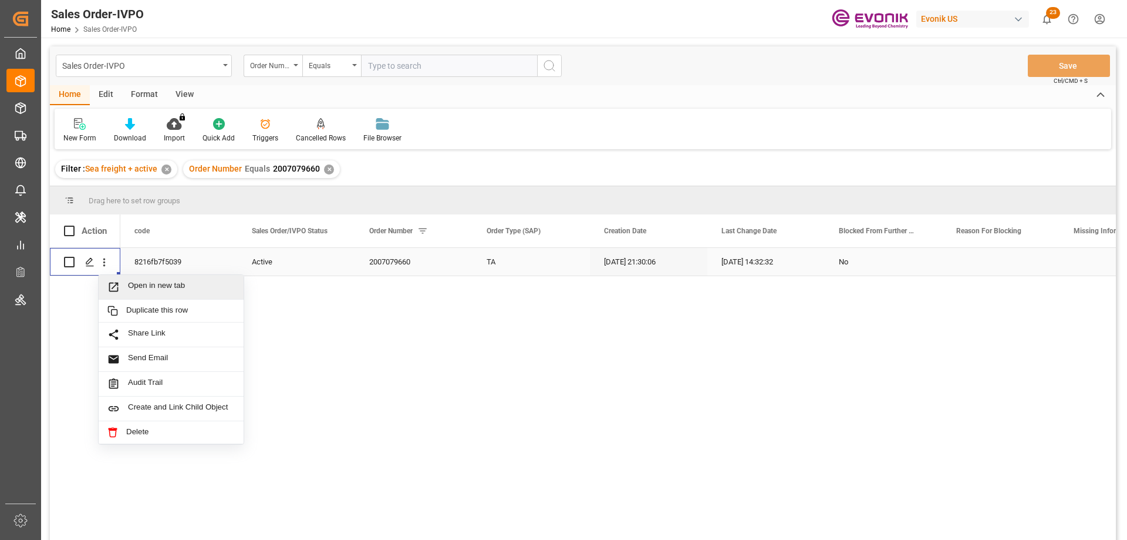
click at [132, 287] on span "Open in new tab" at bounding box center [181, 287] width 107 height 12
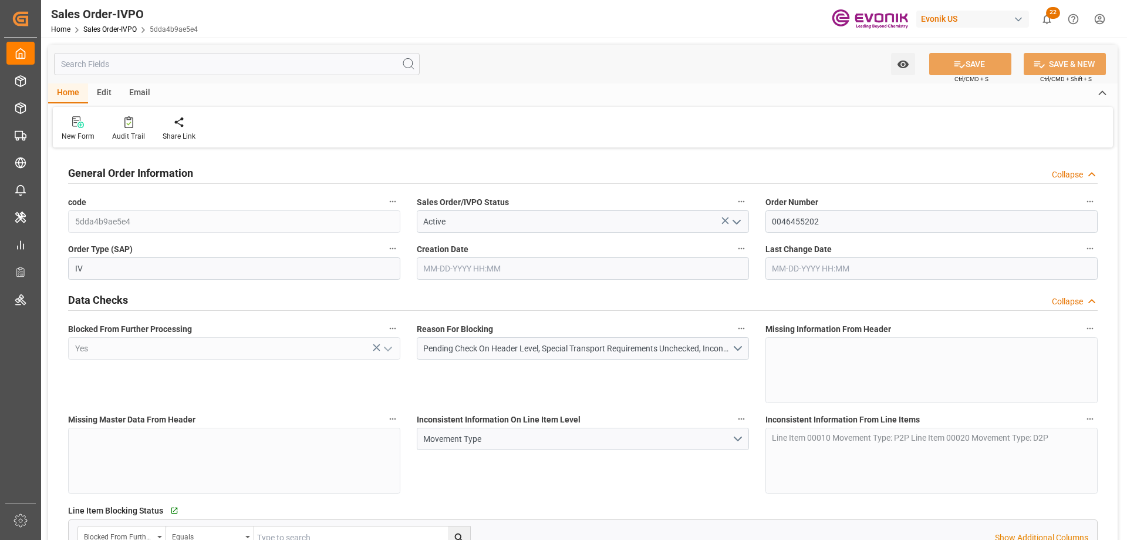
type input "BEANR"
type input "0"
type input "1"
type input "17791"
type input "[DATE] 19:38"
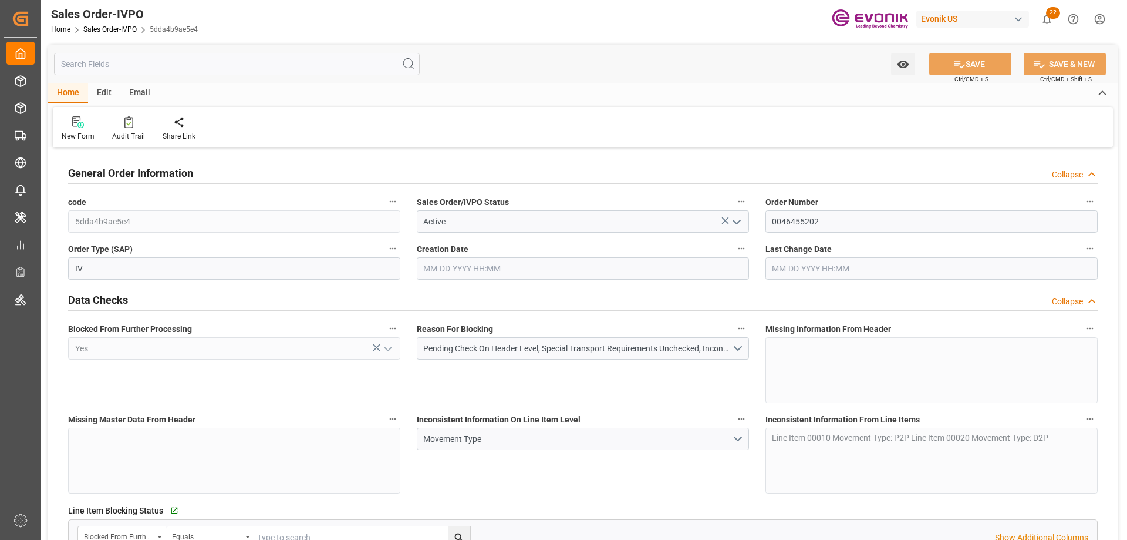
type input "[DATE] 19:38"
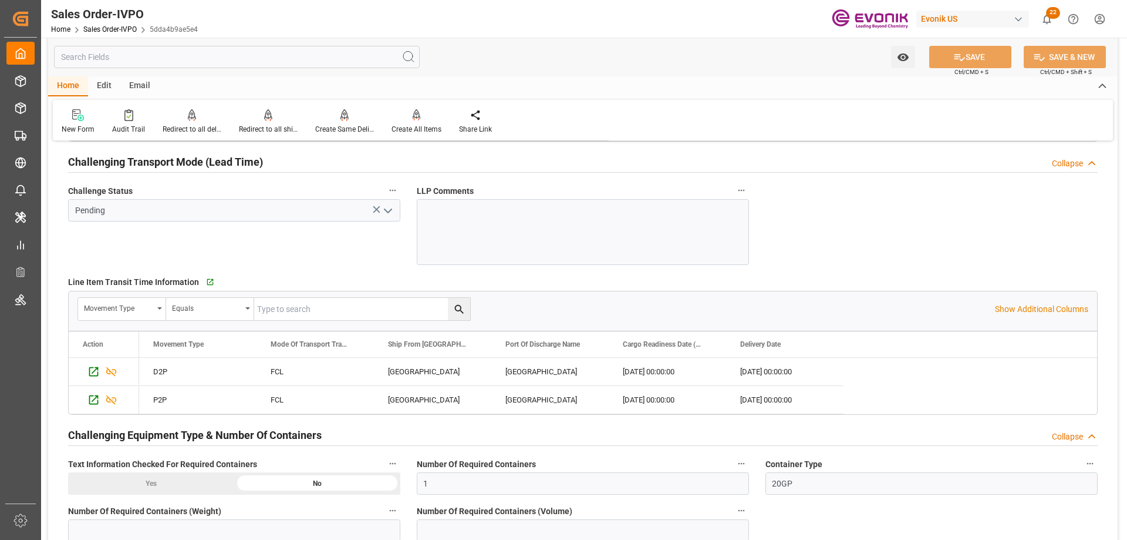
scroll to position [1997, 0]
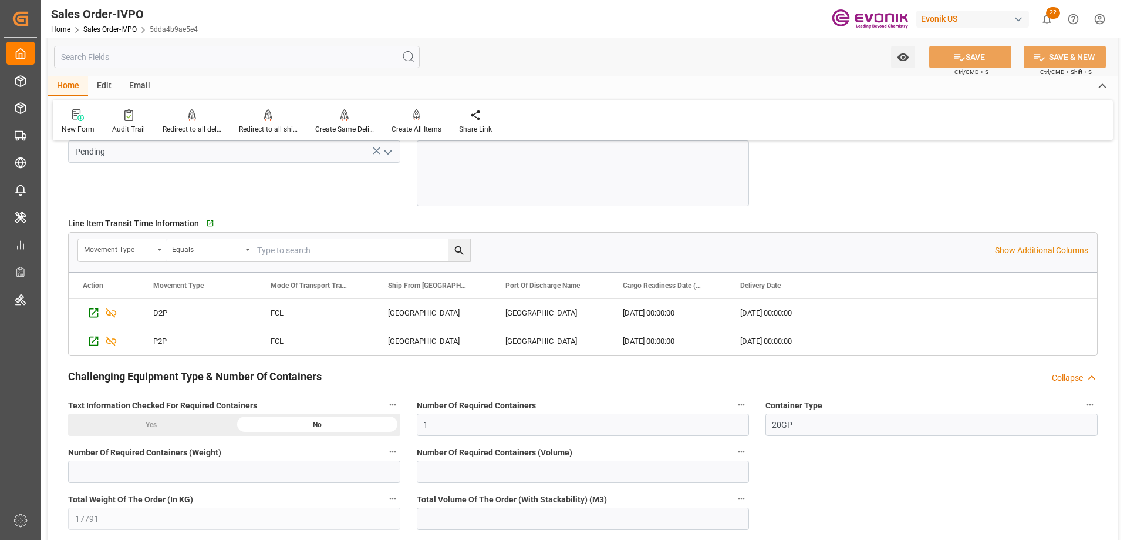
click at [1072, 252] on p "Show Additional Columns" at bounding box center [1041, 250] width 93 height 12
click at [607, 318] on div "[GEOGRAPHIC_DATA]" at bounding box center [549, 313] width 117 height 28
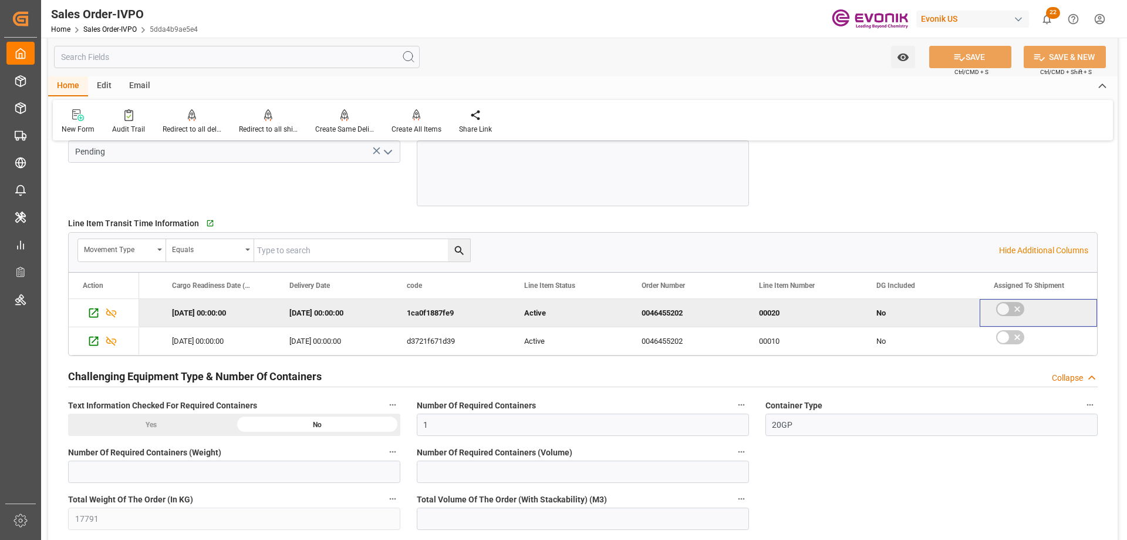
scroll to position [0, 568]
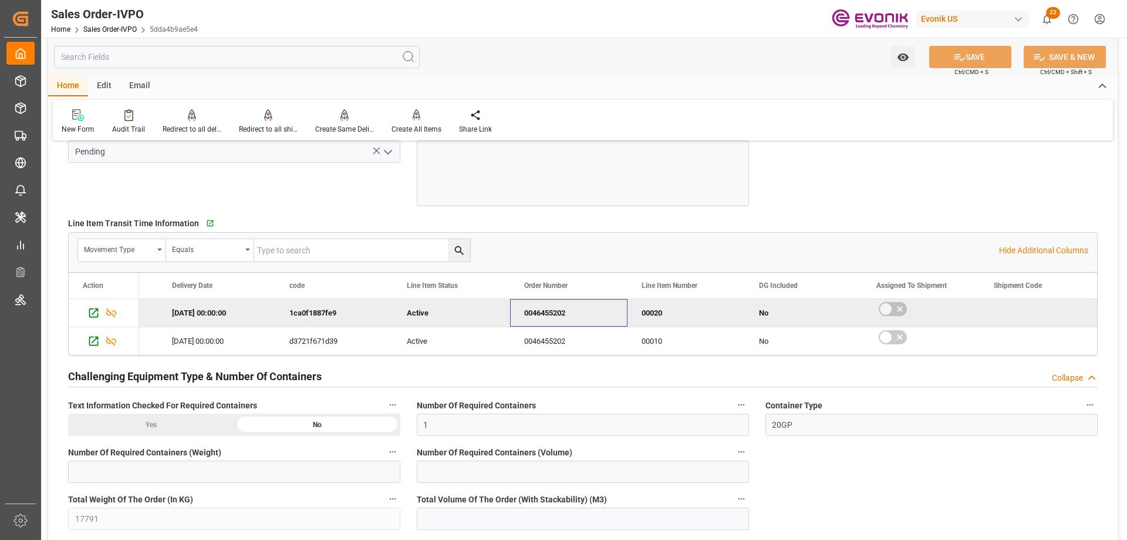
click at [597, 315] on div "0046455202" at bounding box center [568, 313] width 117 height 28
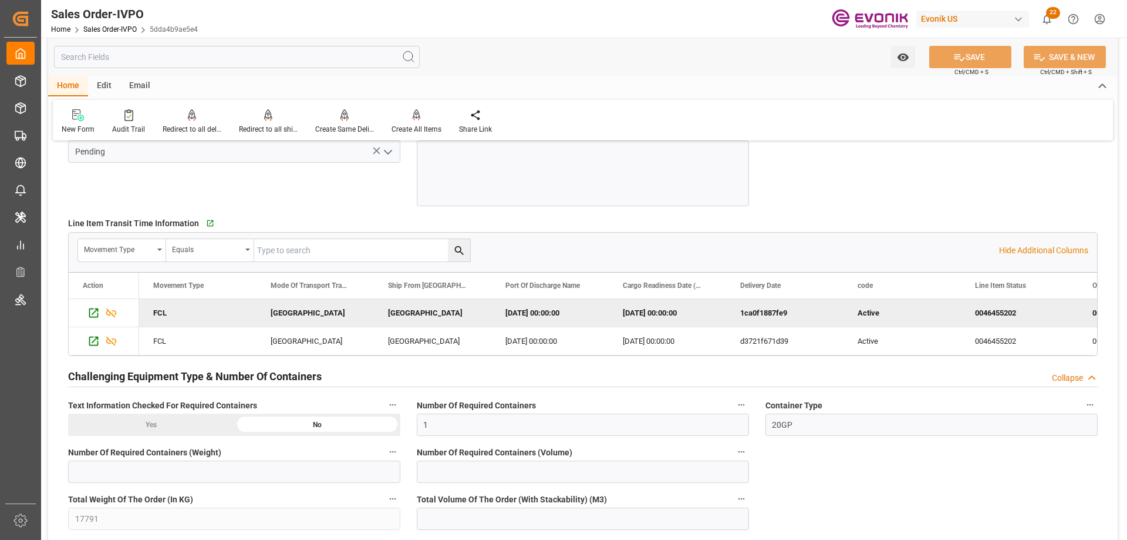
scroll to position [0, 0]
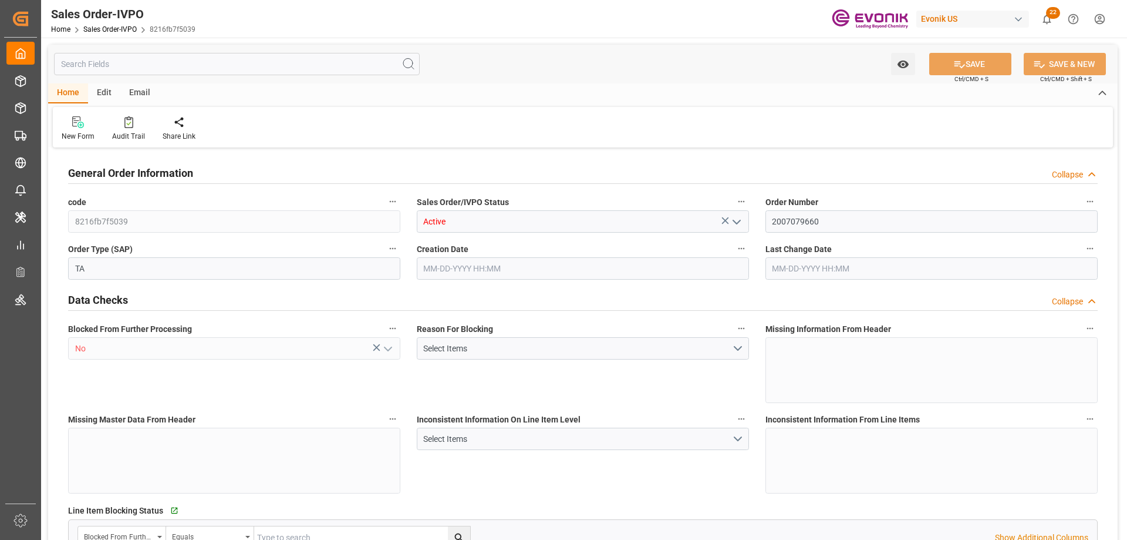
type input "BEANR"
type input "0"
type input "1"
type input "2"
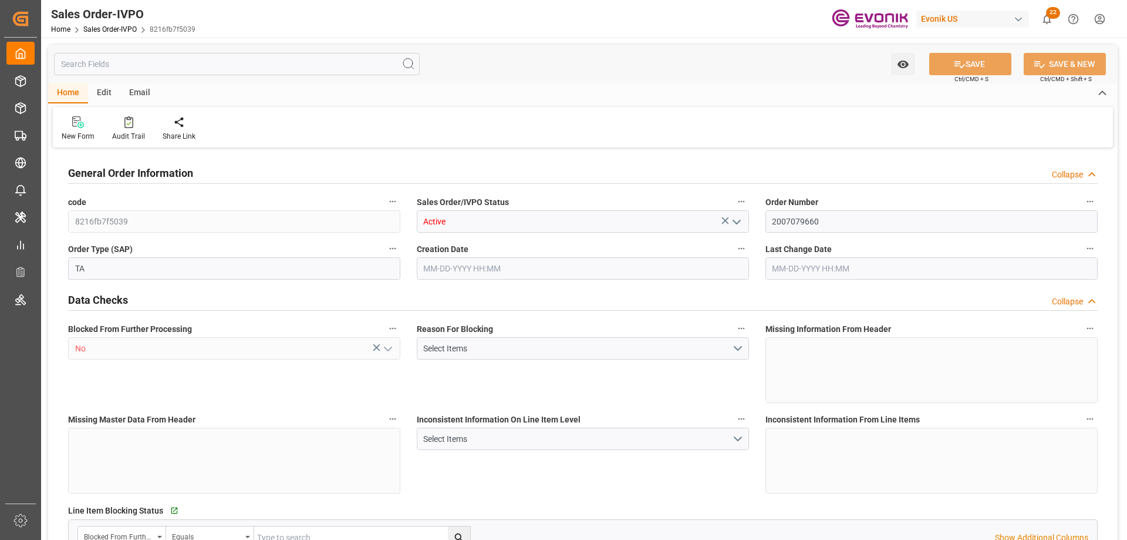
type input "19435.784"
type input "62.7342"
type input "19000"
type input "60"
type input "[DATE] 21:30"
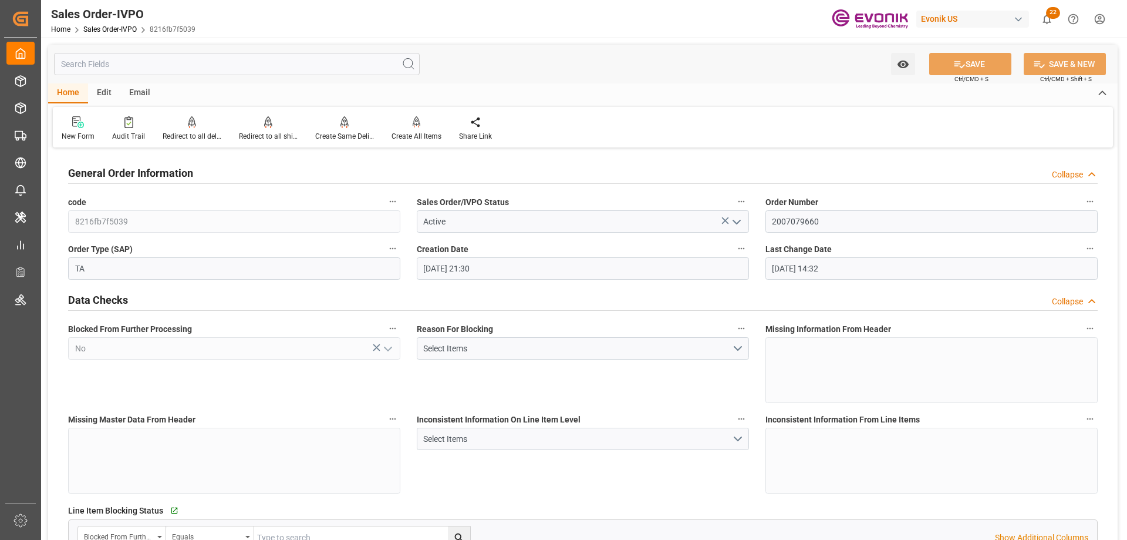
type input "[DATE] 14:32"
type input "BEANR"
type input "0"
type input "1"
type input "2"
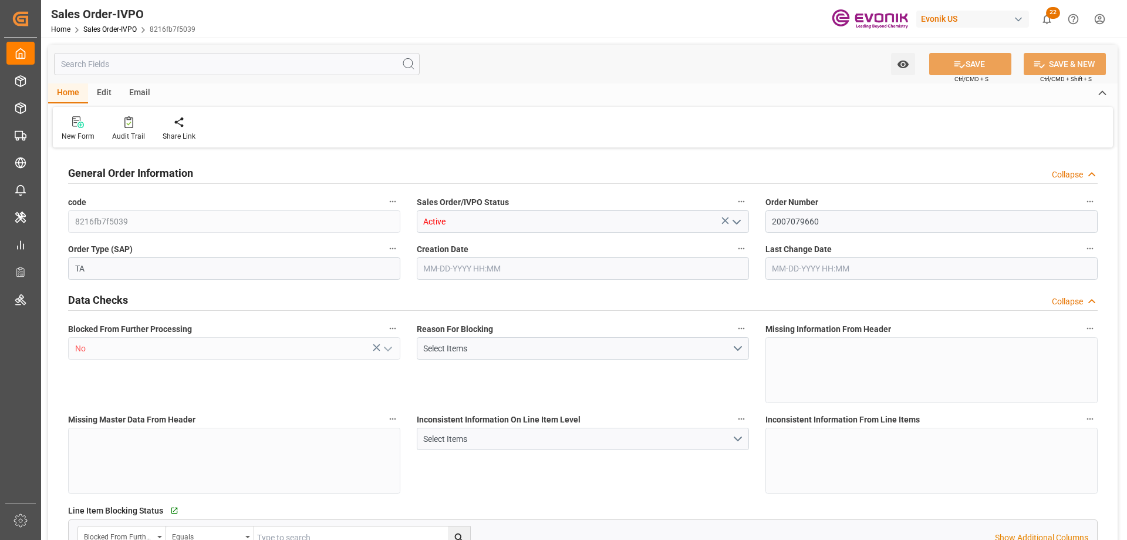
type input "2"
type input "19435.784"
type input "62.7342"
type input "19000"
type input "60"
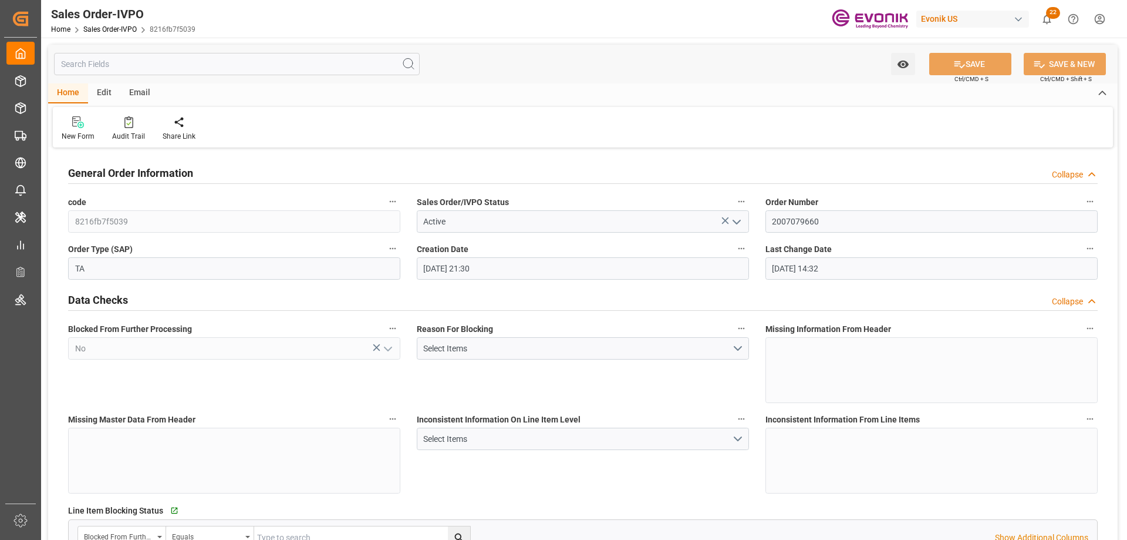
type input "[DATE] 21:30"
type input "[DATE] 14:32"
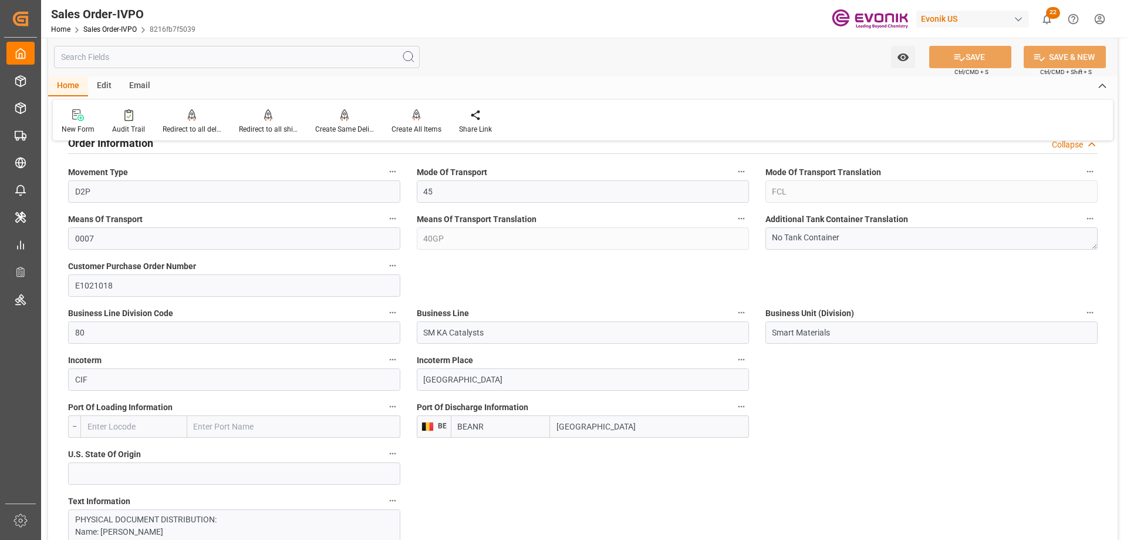
scroll to position [646, 0]
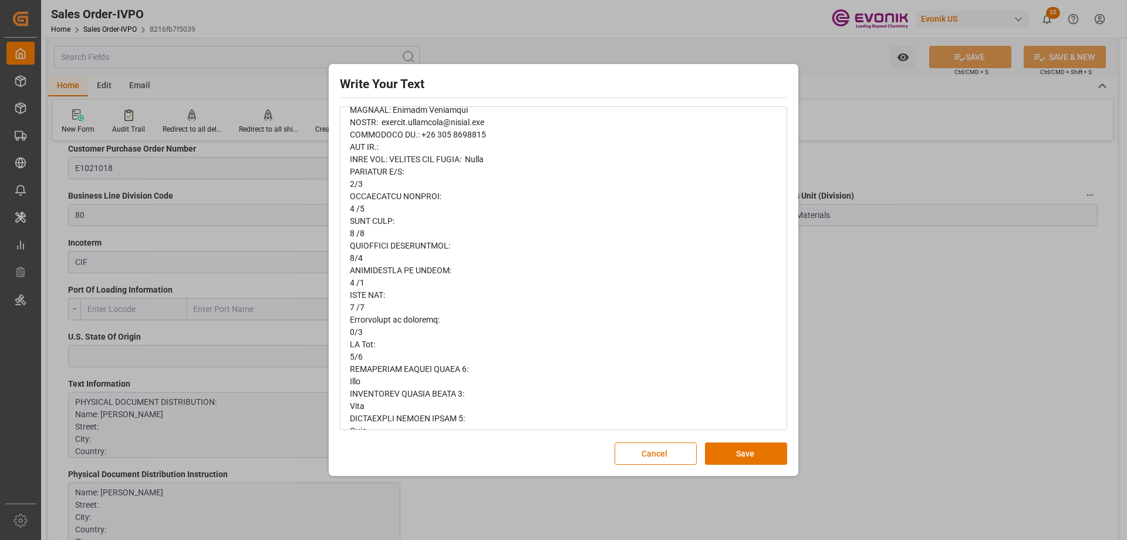
scroll to position [0, 0]
